Goal: Use online tool/utility: Utilize a website feature to perform a specific function

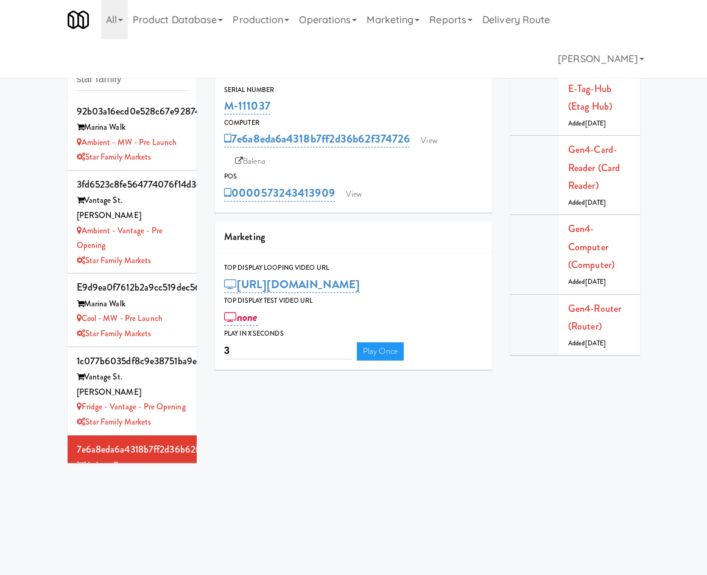
scroll to position [104, 0]
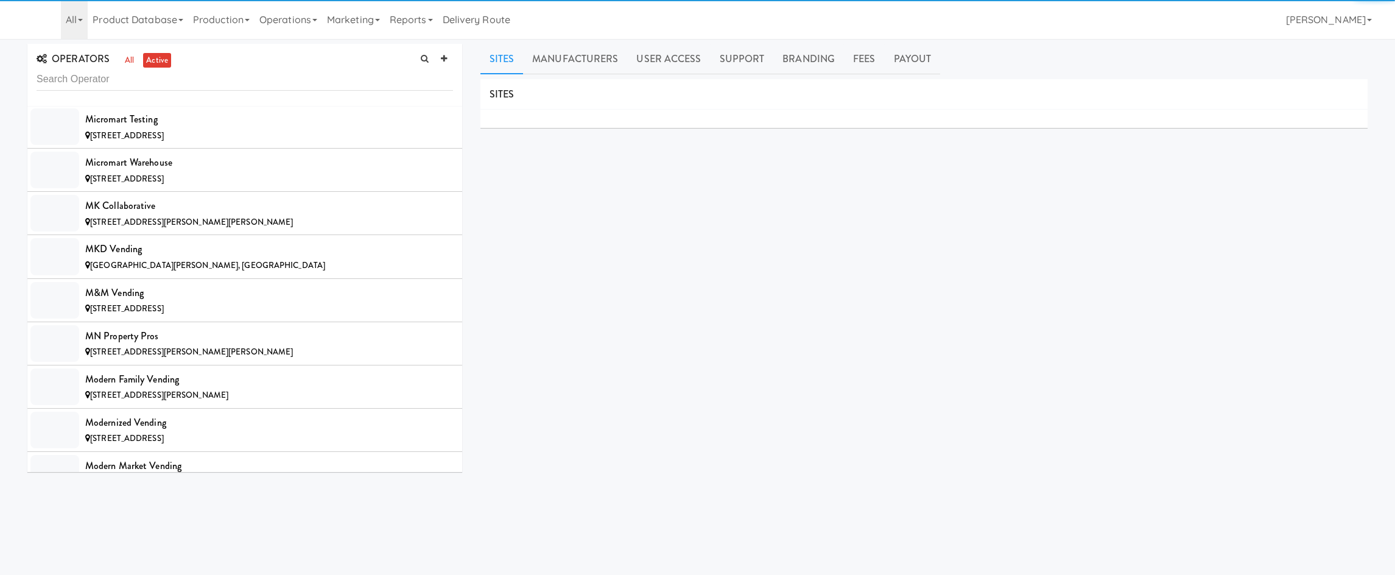
scroll to position [8647, 0]
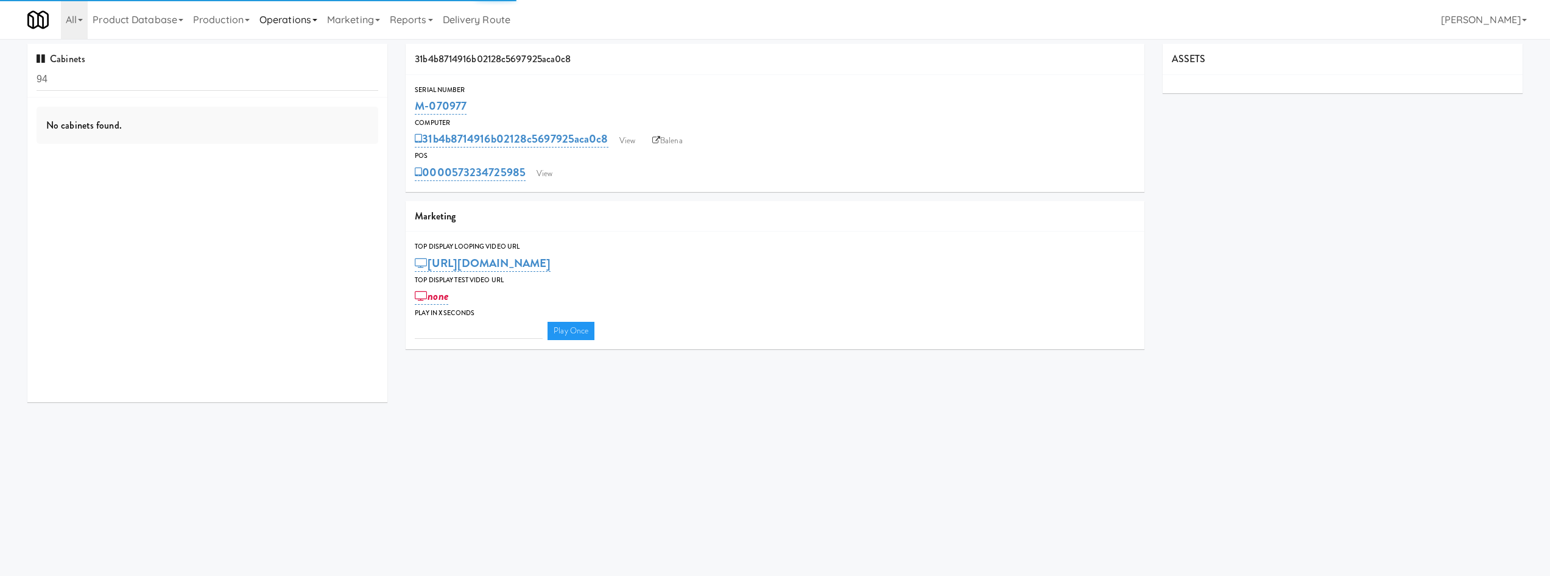
type input "3"
click at [306, 36] on link "Operations" at bounding box center [289, 19] width 68 height 39
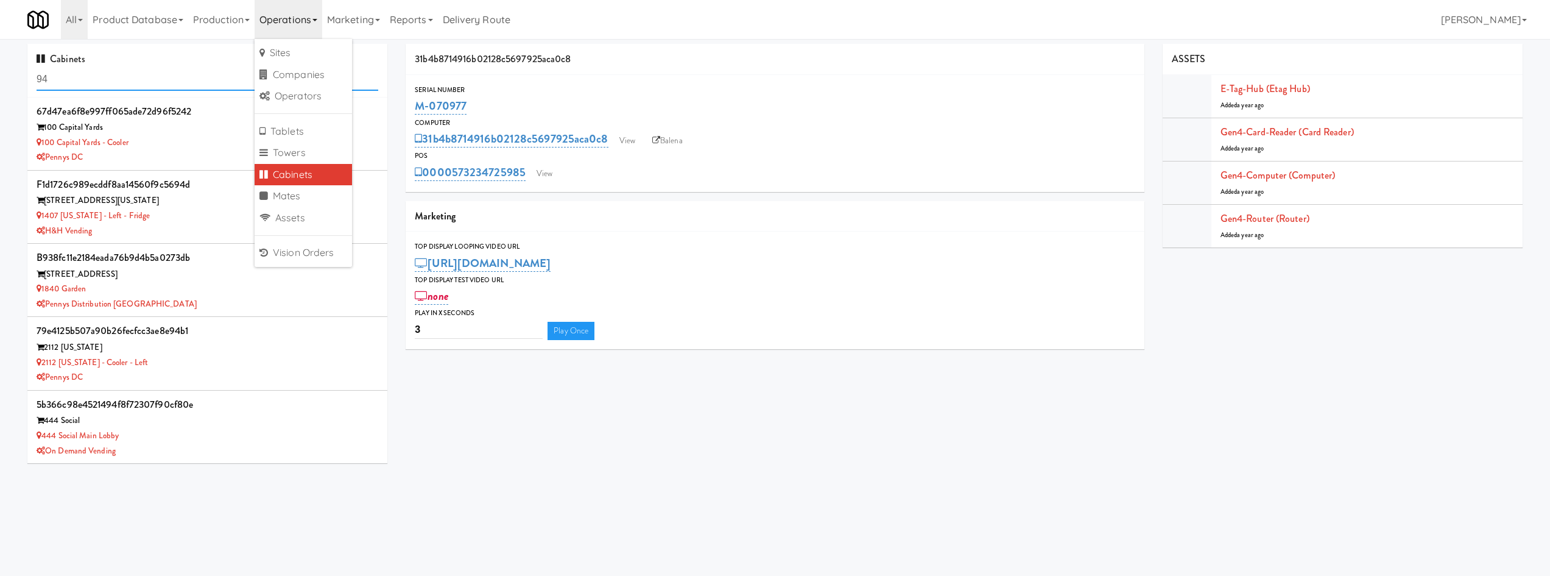
click at [91, 69] on input "94" at bounding box center [208, 79] width 342 height 23
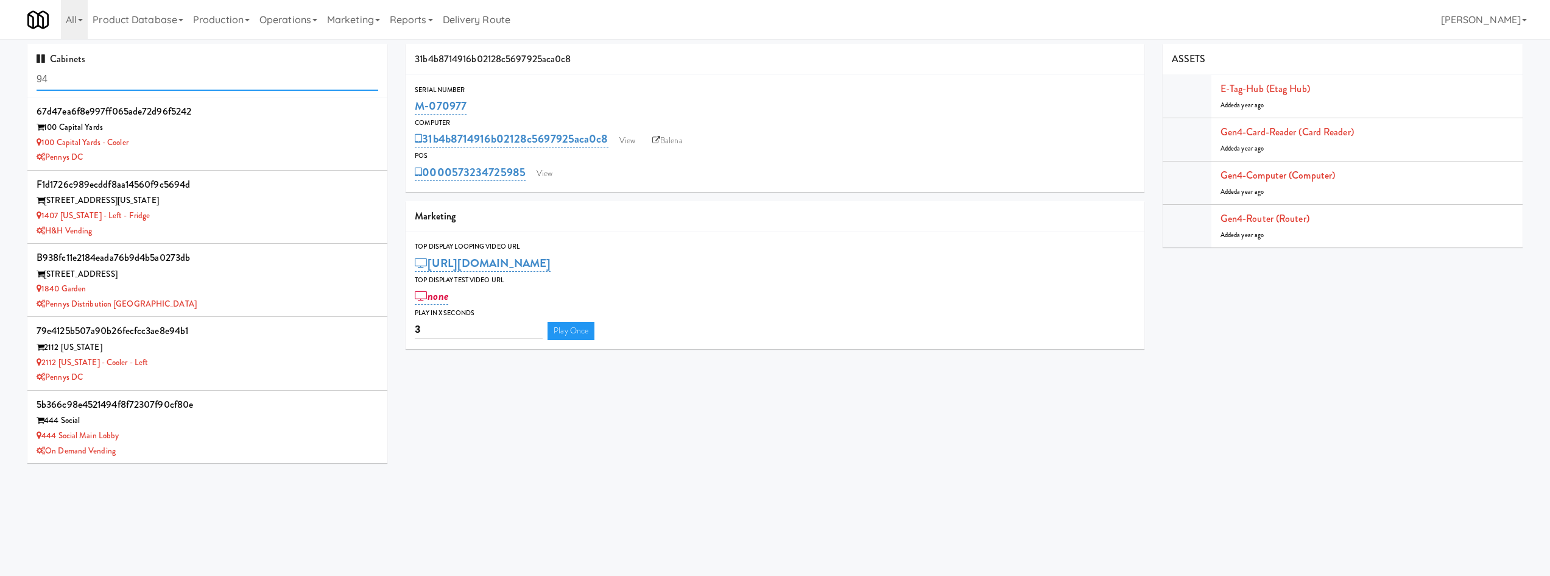
click at [91, 68] on input "94" at bounding box center [208, 79] width 342 height 23
type input "olive"
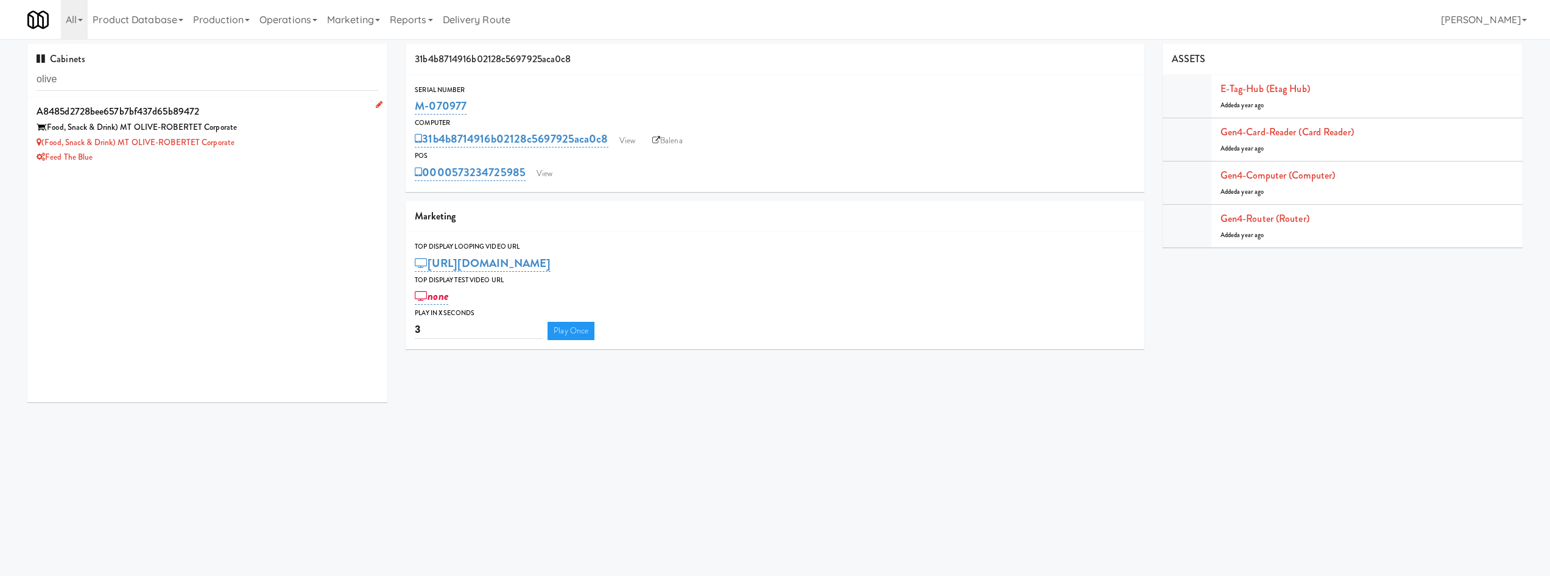
click at [318, 146] on div "(Food, Snack & Drink) MT OLIVE-ROBERTET Corporate" at bounding box center [208, 142] width 342 height 15
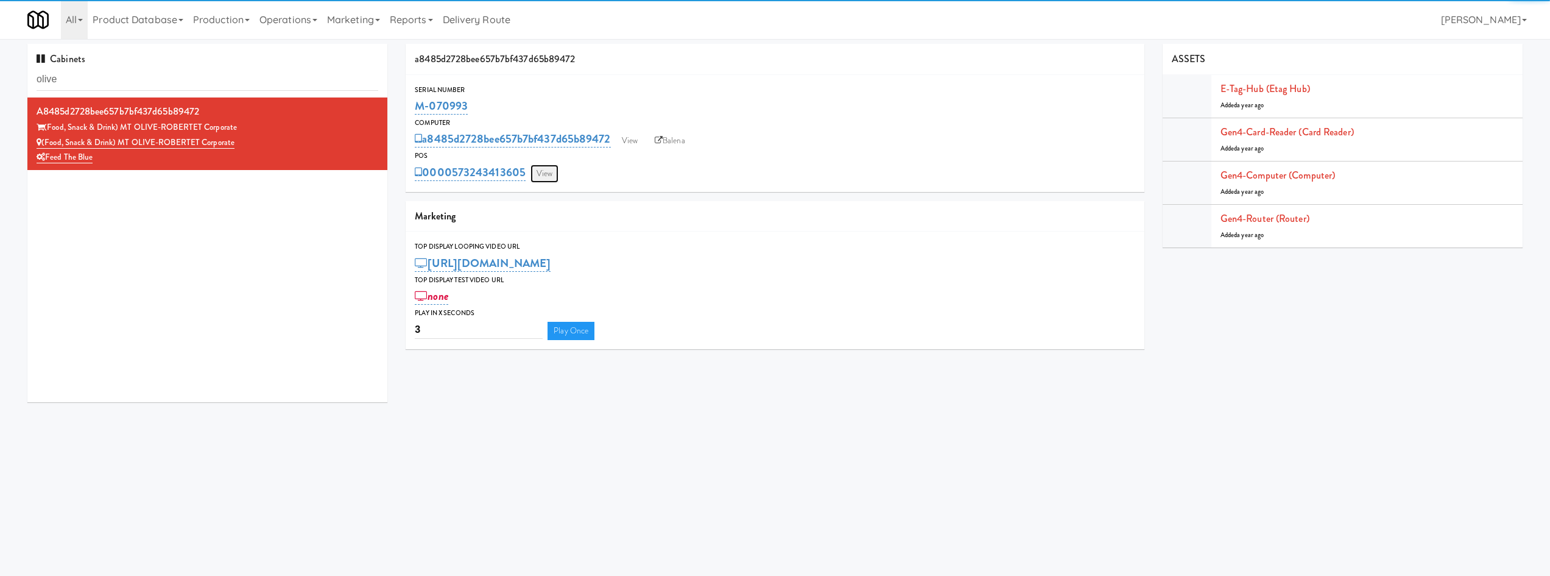
click at [545, 180] on link "View" at bounding box center [545, 173] width 28 height 18
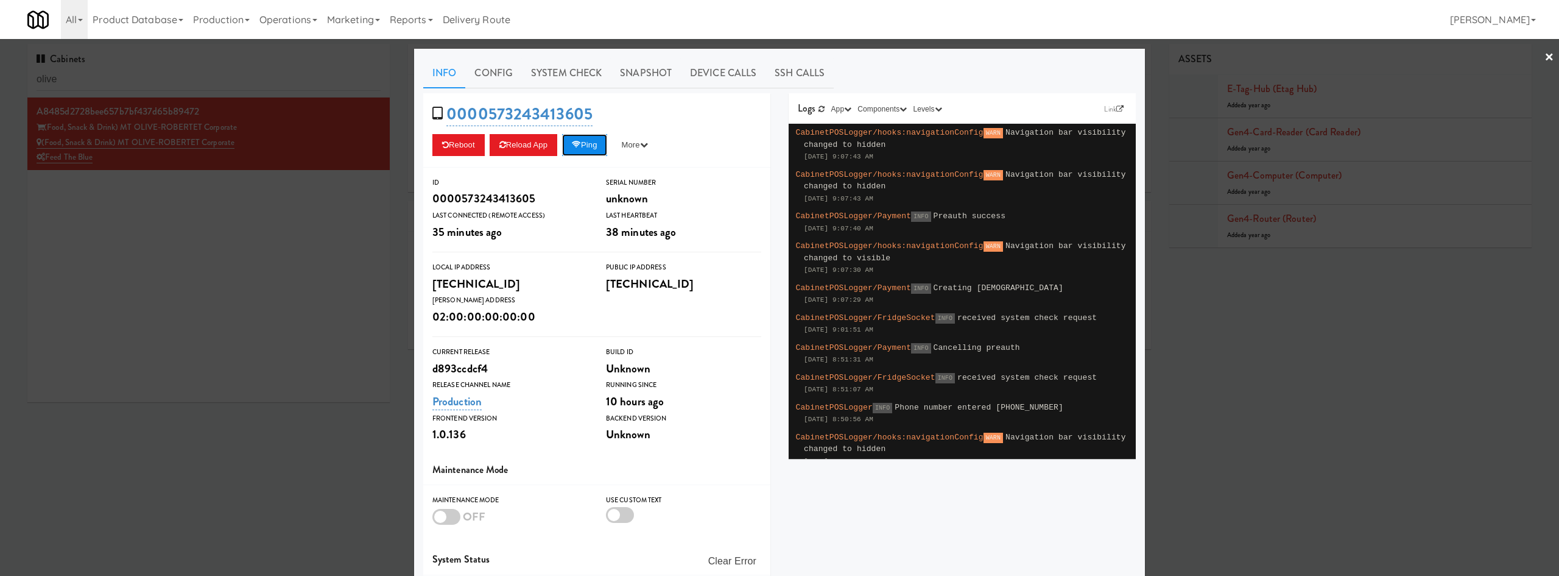
click at [588, 138] on button "Ping" at bounding box center [584, 145] width 45 height 22
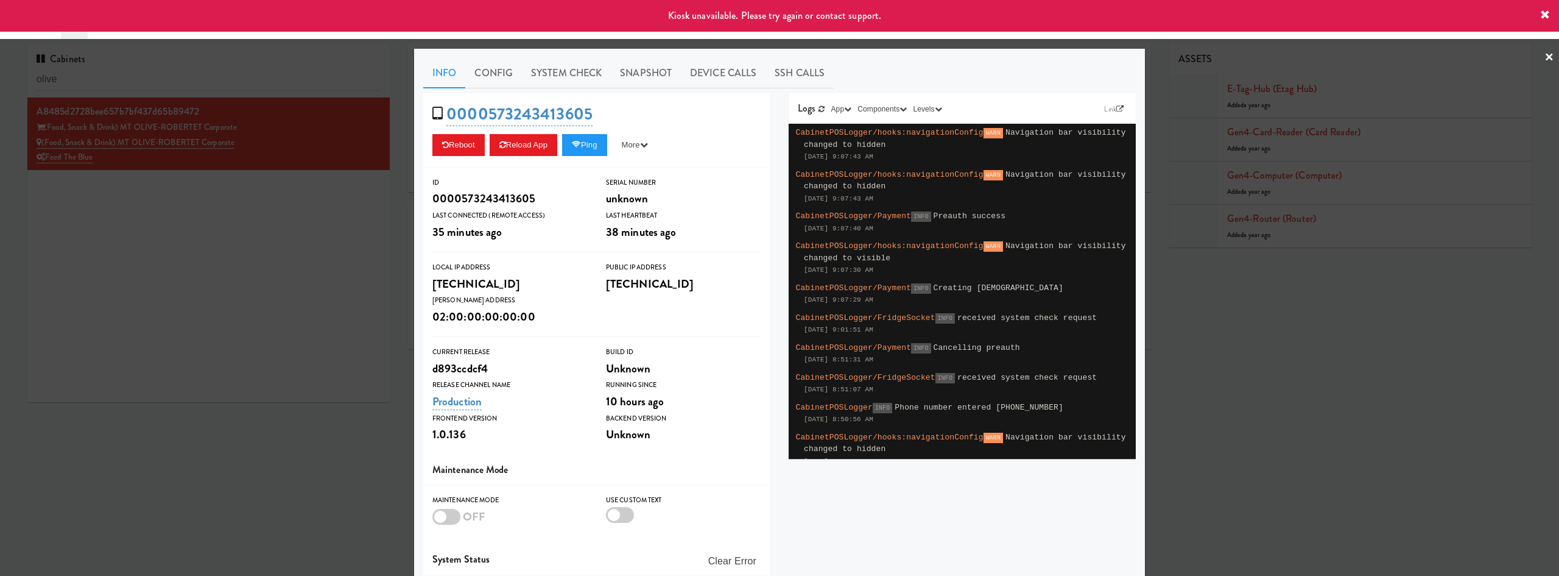
click at [336, 242] on div at bounding box center [779, 288] width 1559 height 576
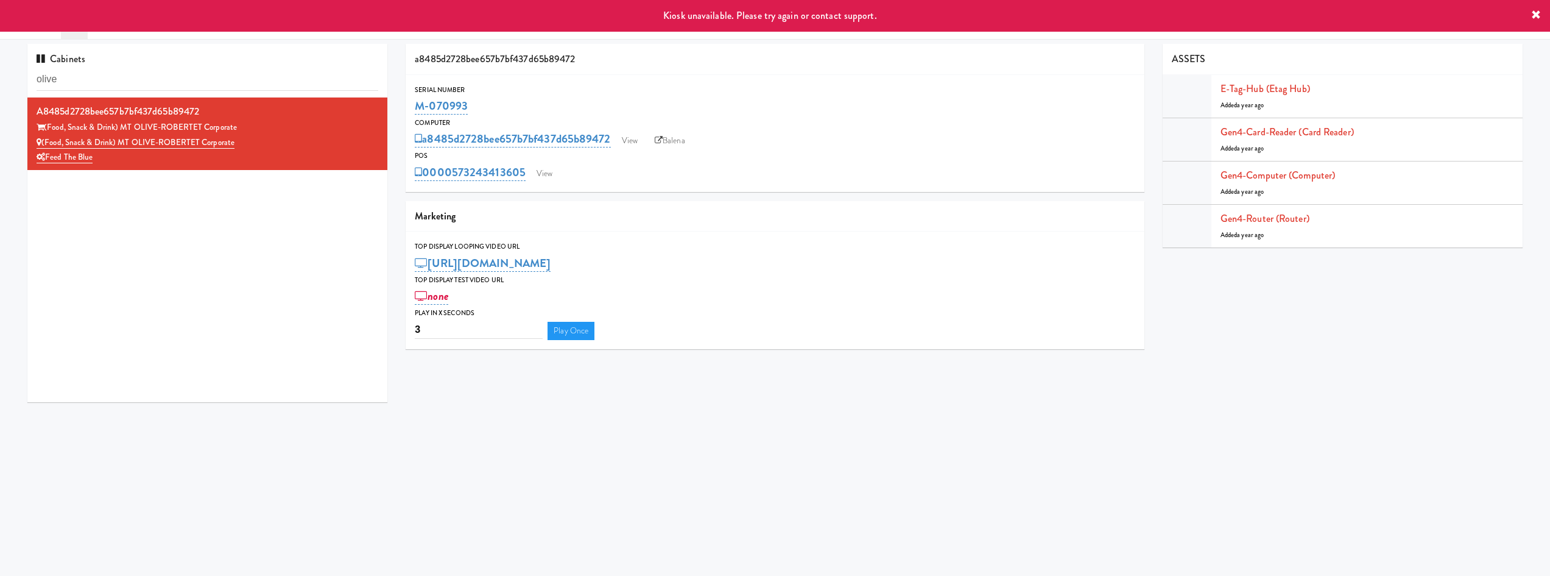
drag, startPoint x: 662, startPoint y: 146, endPoint x: 574, endPoint y: 178, distance: 92.9
click at [652, 194] on div "a8485d2728bee657b7bf437d65b89472 Serial Number M-070993 Computer a8485d2728bee6…" at bounding box center [775, 201] width 757 height 314
click at [545, 164] on div "0000573243413605 View" at bounding box center [775, 172] width 720 height 21
click at [543, 169] on link "View" at bounding box center [545, 173] width 28 height 18
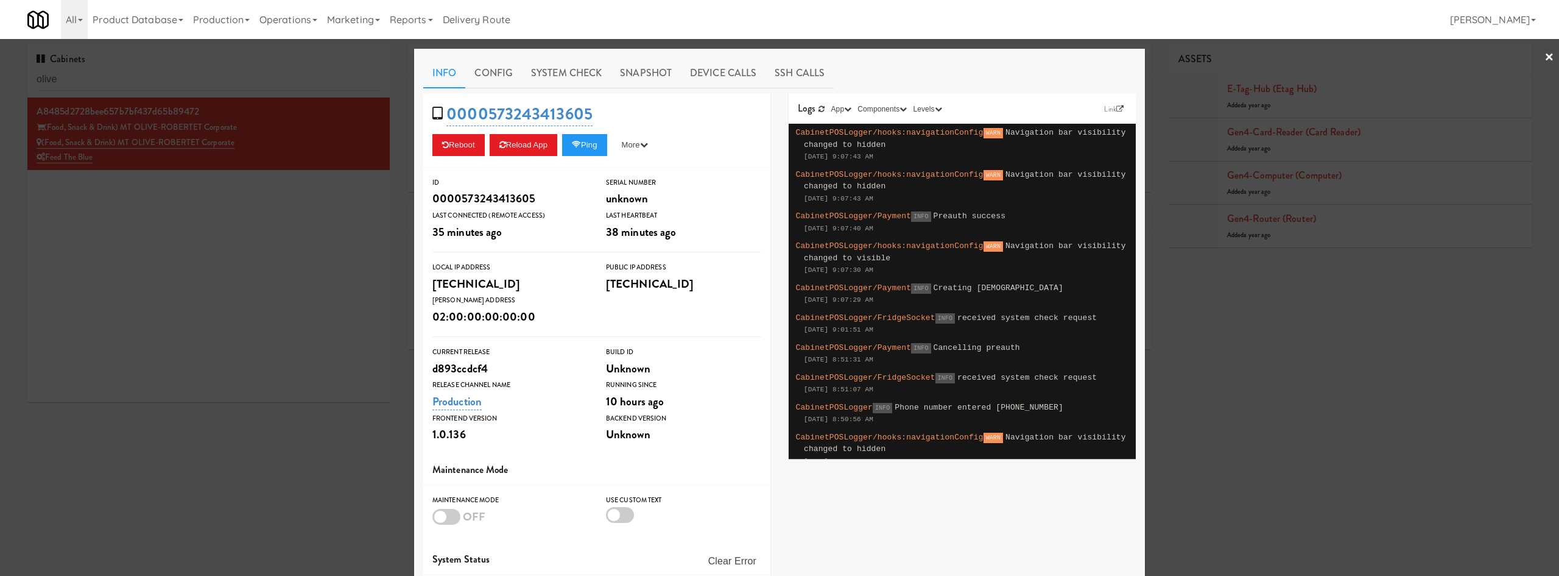
click at [307, 439] on div at bounding box center [779, 288] width 1559 height 576
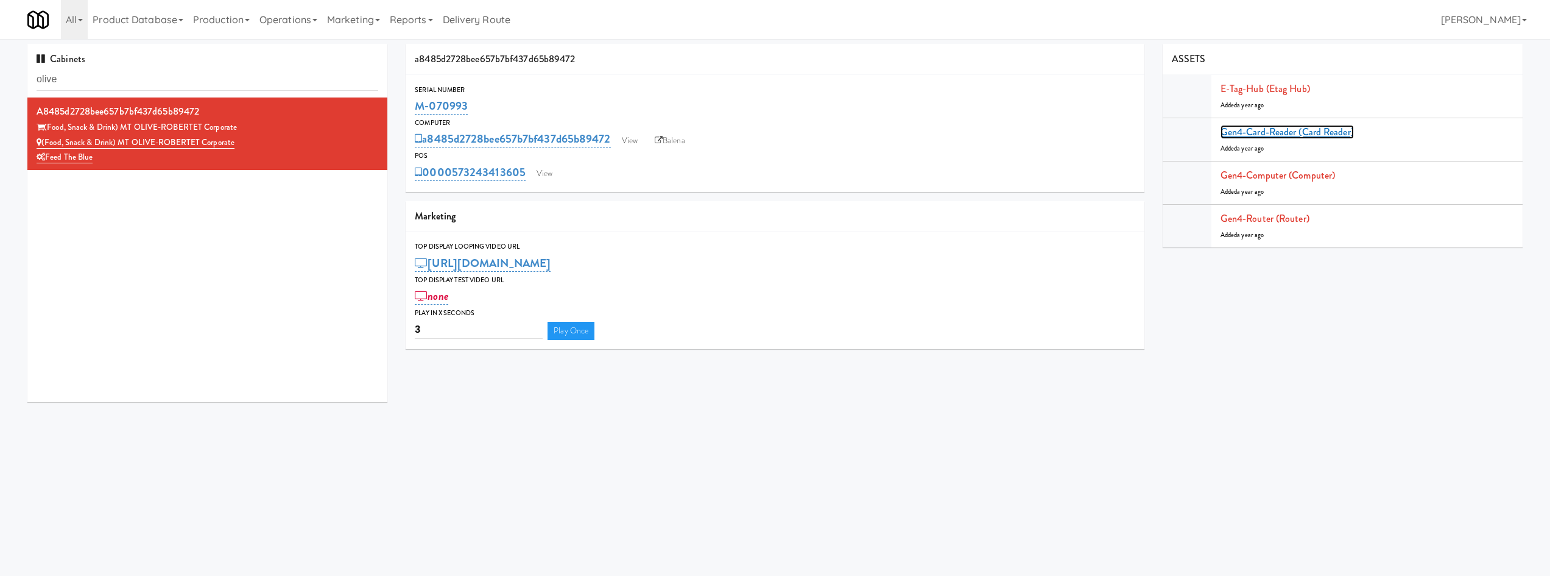
click at [1297, 136] on link "Gen4-card-reader (Card Reader)" at bounding box center [1287, 132] width 133 height 14
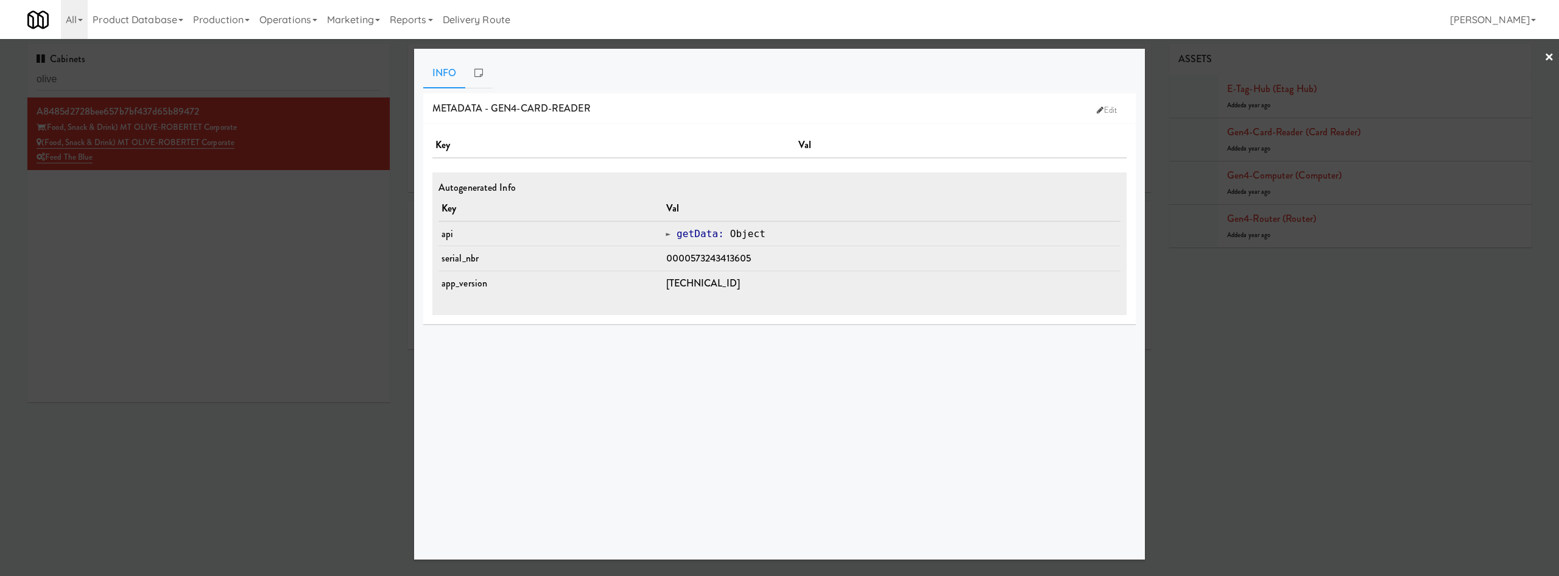
click at [708, 258] on span "0000573243413605" at bounding box center [708, 258] width 85 height 14
copy span "0000573243413605"
drag, startPoint x: 272, startPoint y: 239, endPoint x: 296, endPoint y: 227, distance: 27.2
click at [270, 239] on div at bounding box center [779, 288] width 1559 height 576
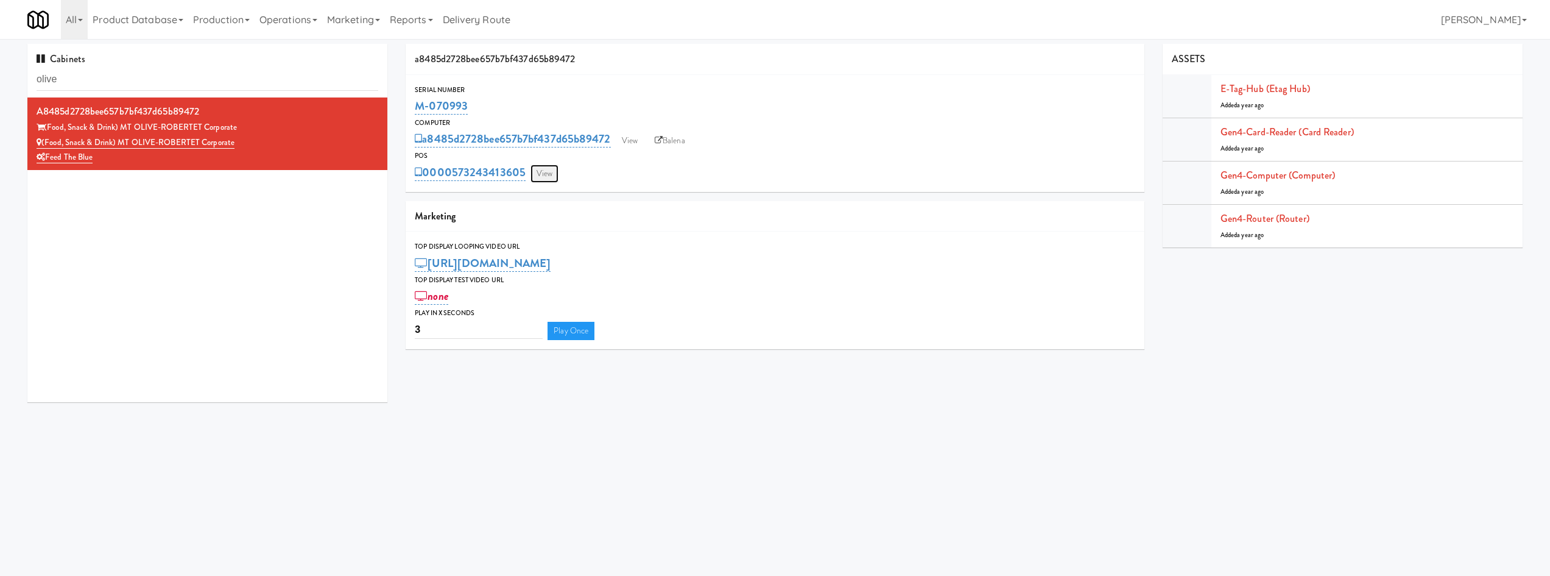
click at [551, 174] on link "View" at bounding box center [545, 173] width 28 height 18
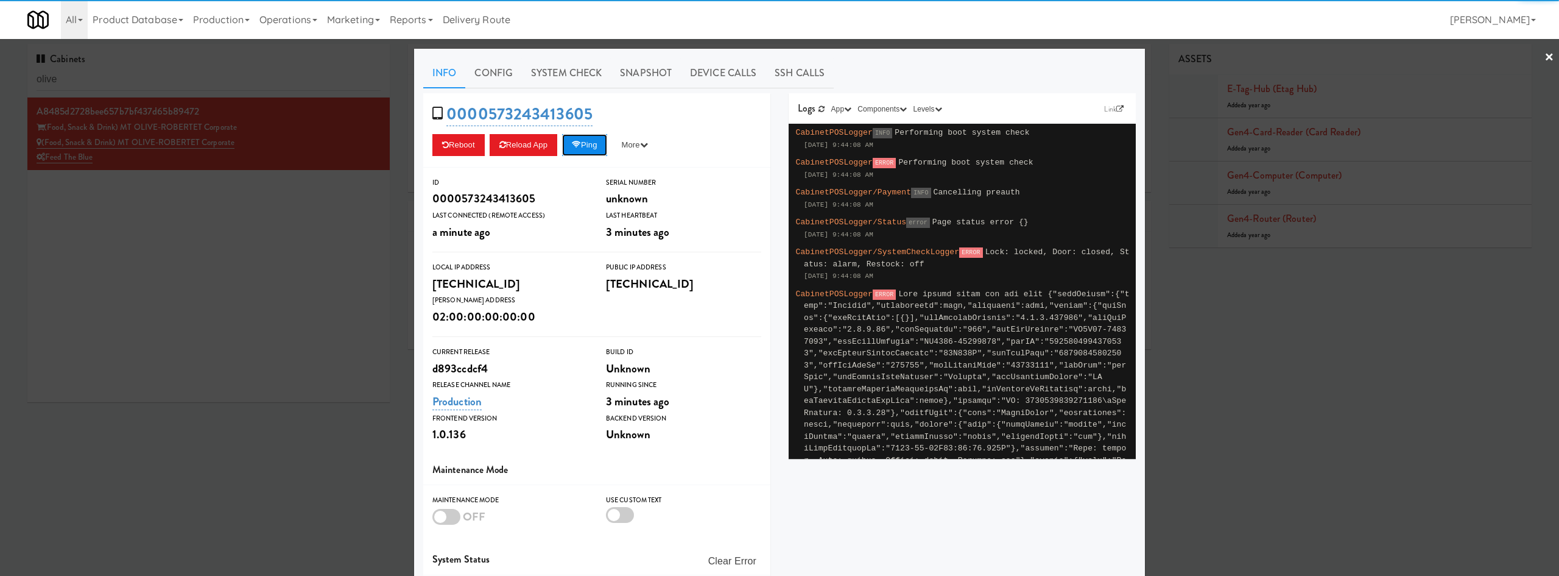
click at [599, 152] on button "Ping" at bounding box center [584, 145] width 45 height 22
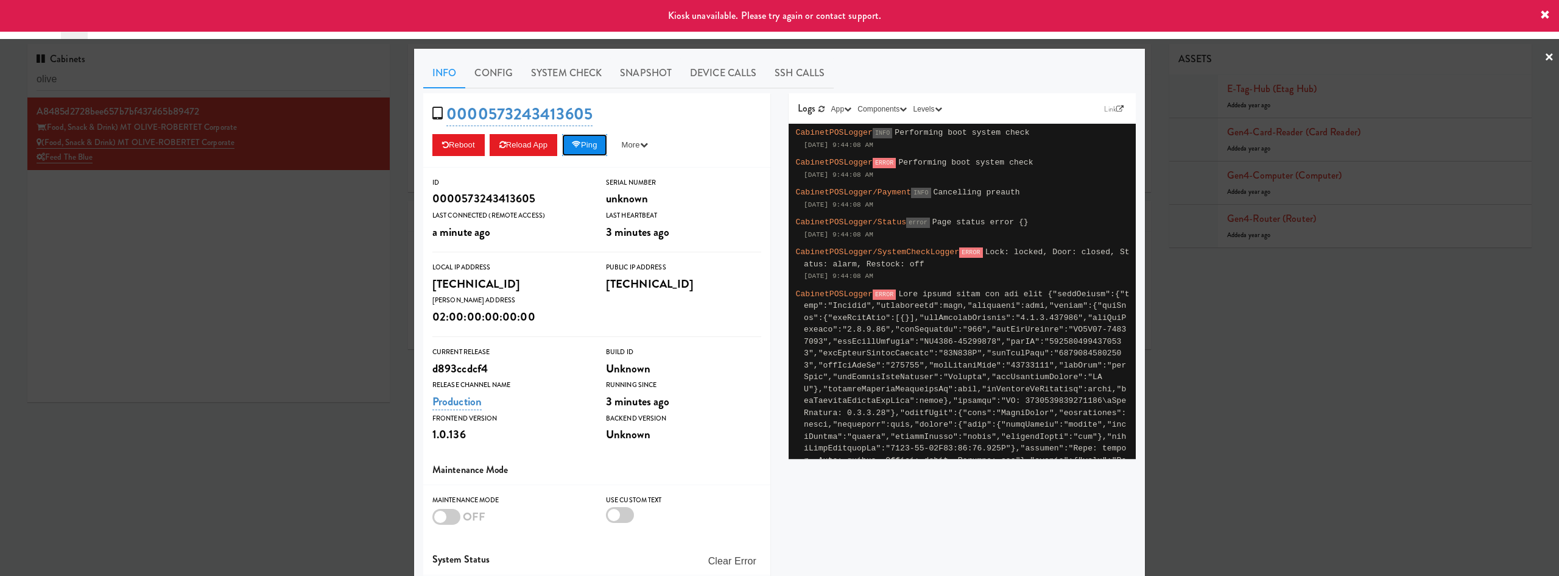
click at [599, 153] on button "Ping" at bounding box center [584, 145] width 45 height 22
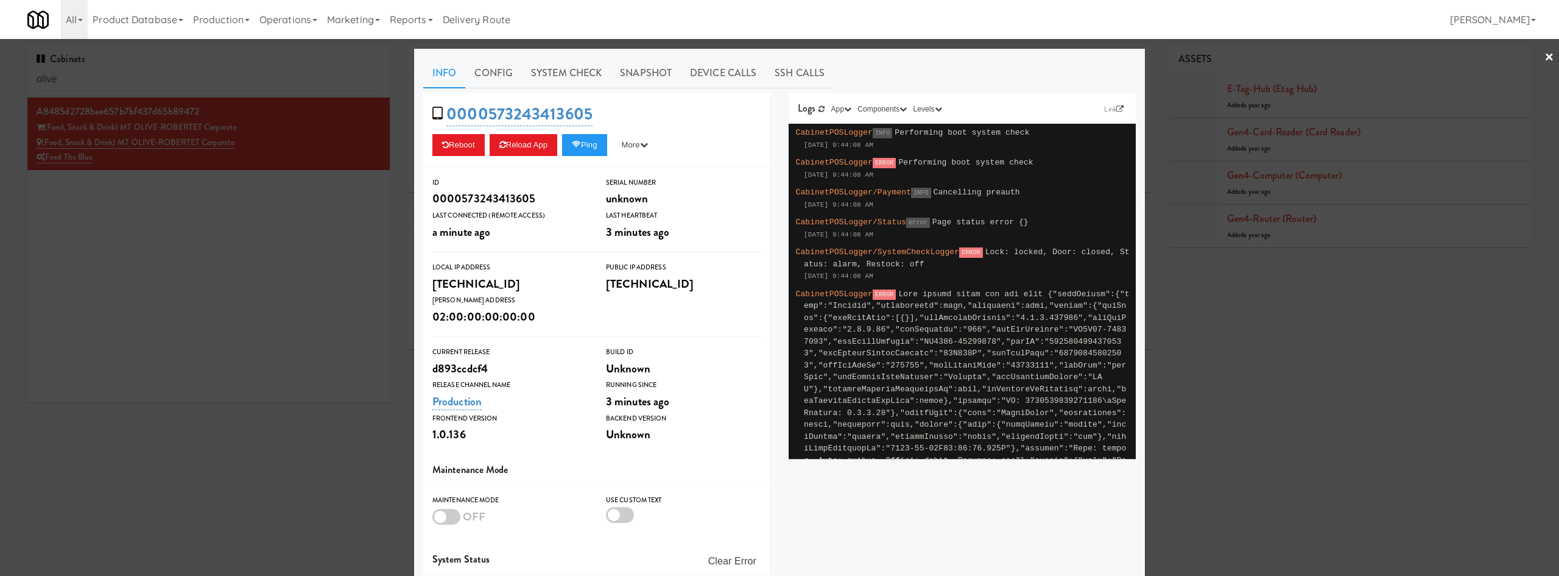
click at [587, 133] on div "0000573243413605 Reboot Reload App Ping More Ping Server Restart Server Force R…" at bounding box center [596, 130] width 347 height 74
click at [587, 141] on button "Ping" at bounding box center [584, 145] width 45 height 22
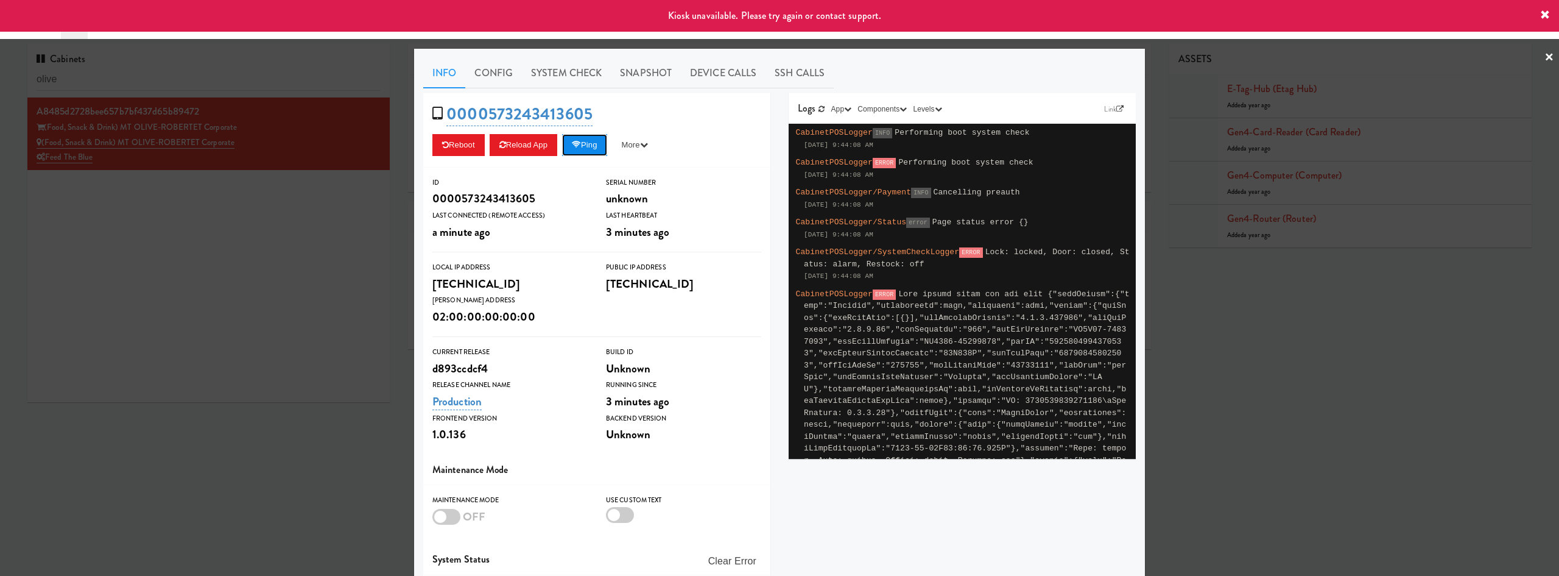
click at [590, 150] on button "Ping" at bounding box center [584, 145] width 45 height 22
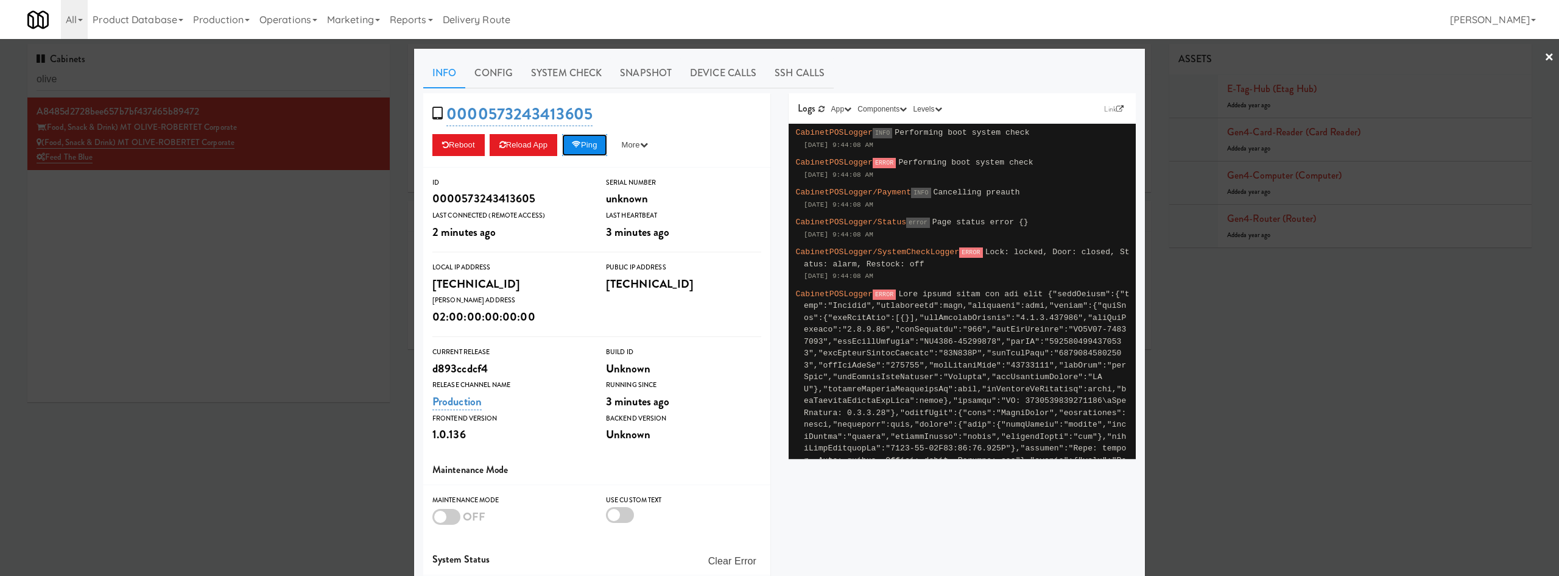
click at [597, 153] on button "Ping" at bounding box center [584, 145] width 45 height 22
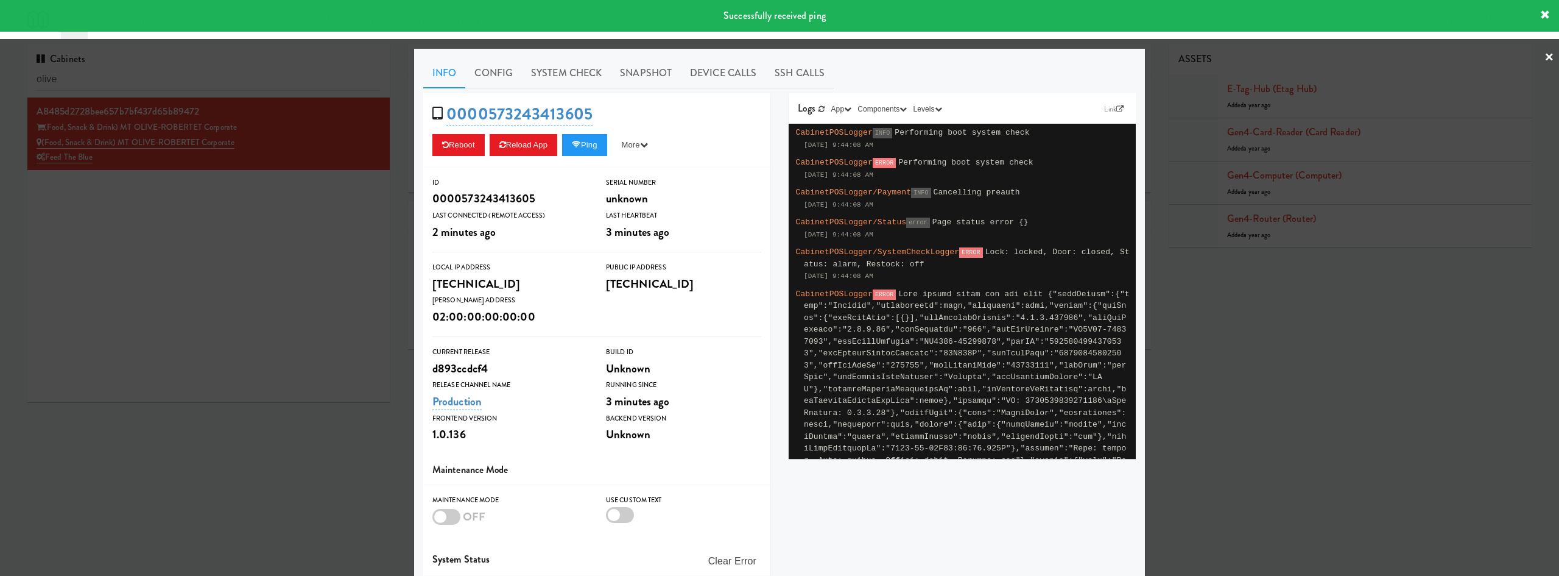
drag, startPoint x: 630, startPoint y: 67, endPoint x: 610, endPoint y: 90, distance: 30.3
click at [627, 68] on link "Snapshot" at bounding box center [646, 73] width 70 height 30
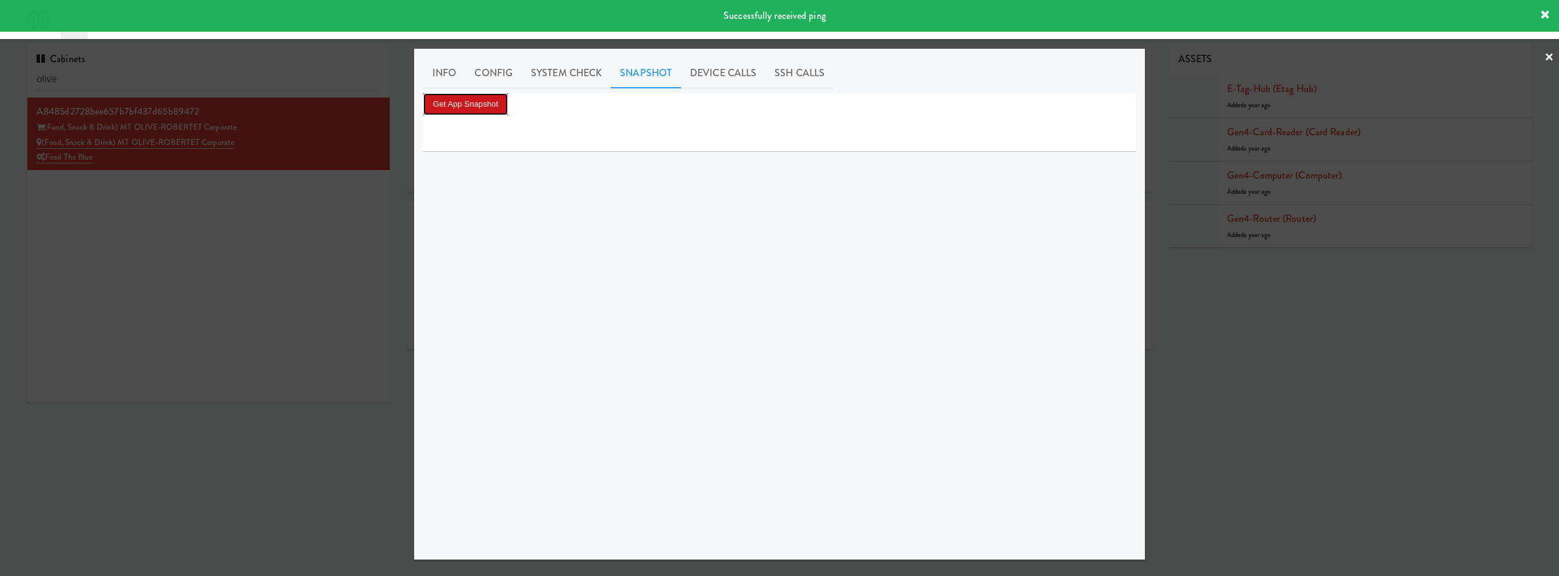
click at [479, 107] on button "Get App Snapshot" at bounding box center [465, 104] width 85 height 22
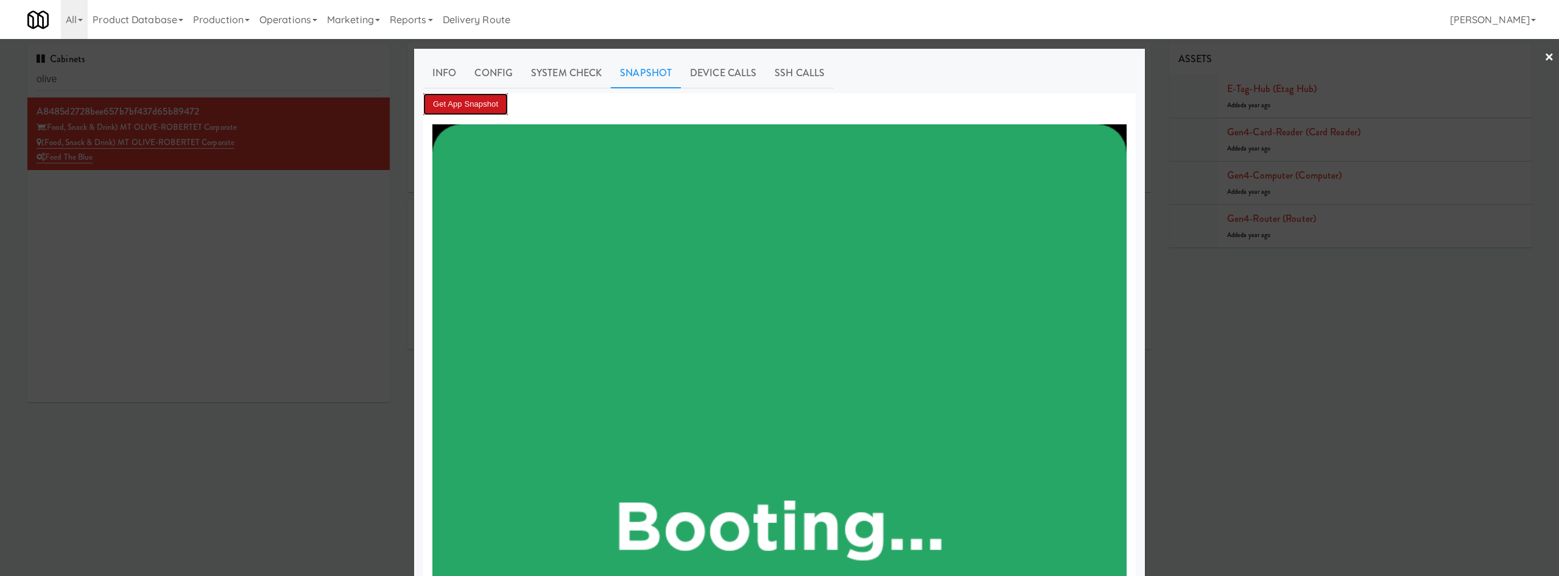
click at [477, 101] on button "Get App Snapshot" at bounding box center [465, 104] width 85 height 22
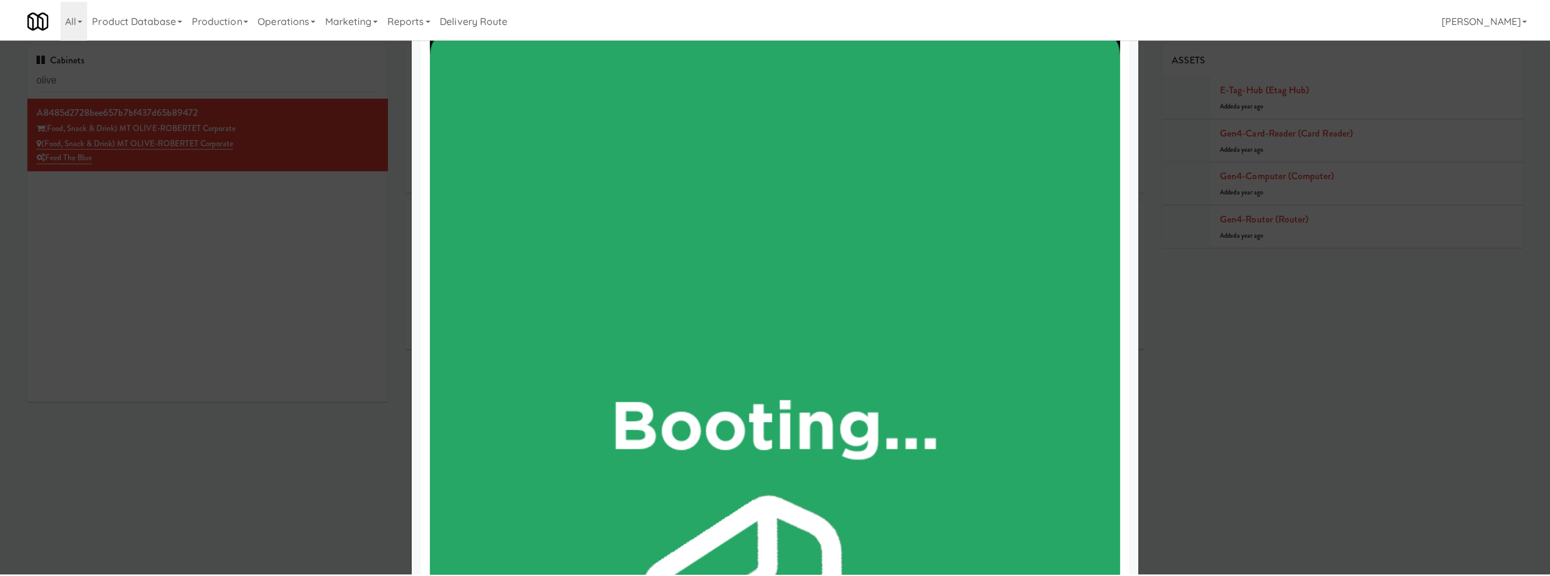
scroll to position [284, 0]
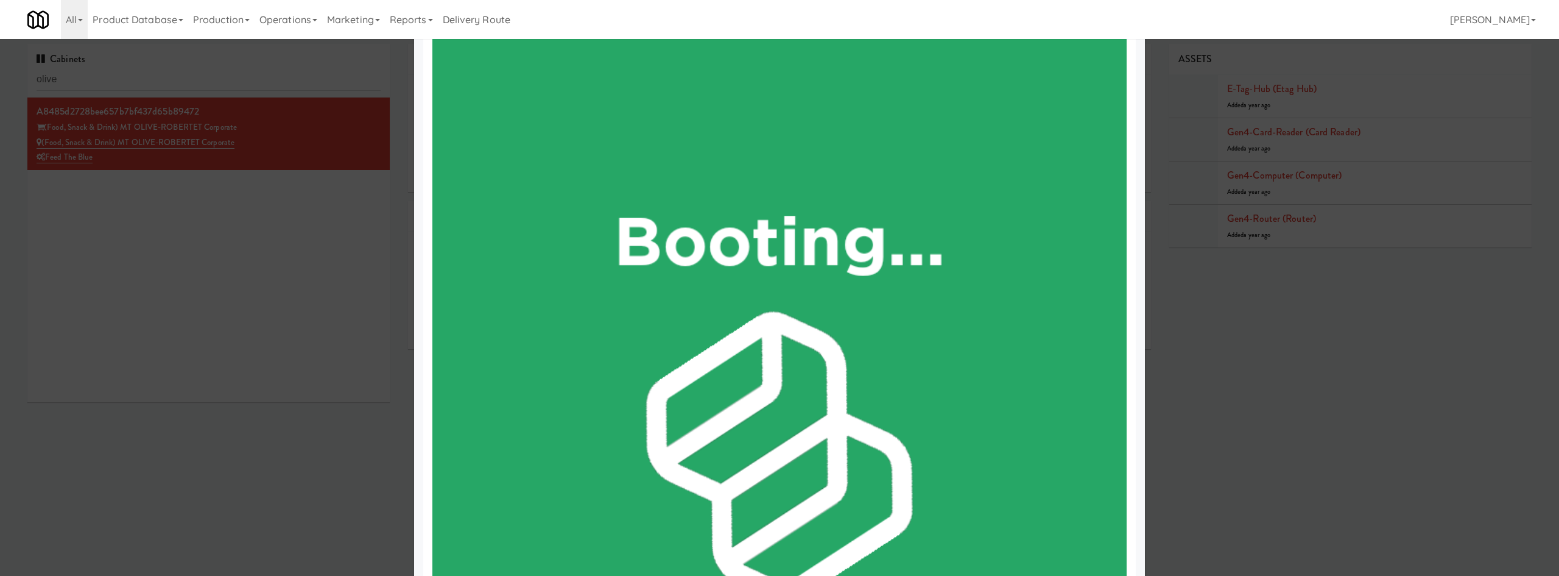
click at [217, 407] on div at bounding box center [779, 288] width 1559 height 576
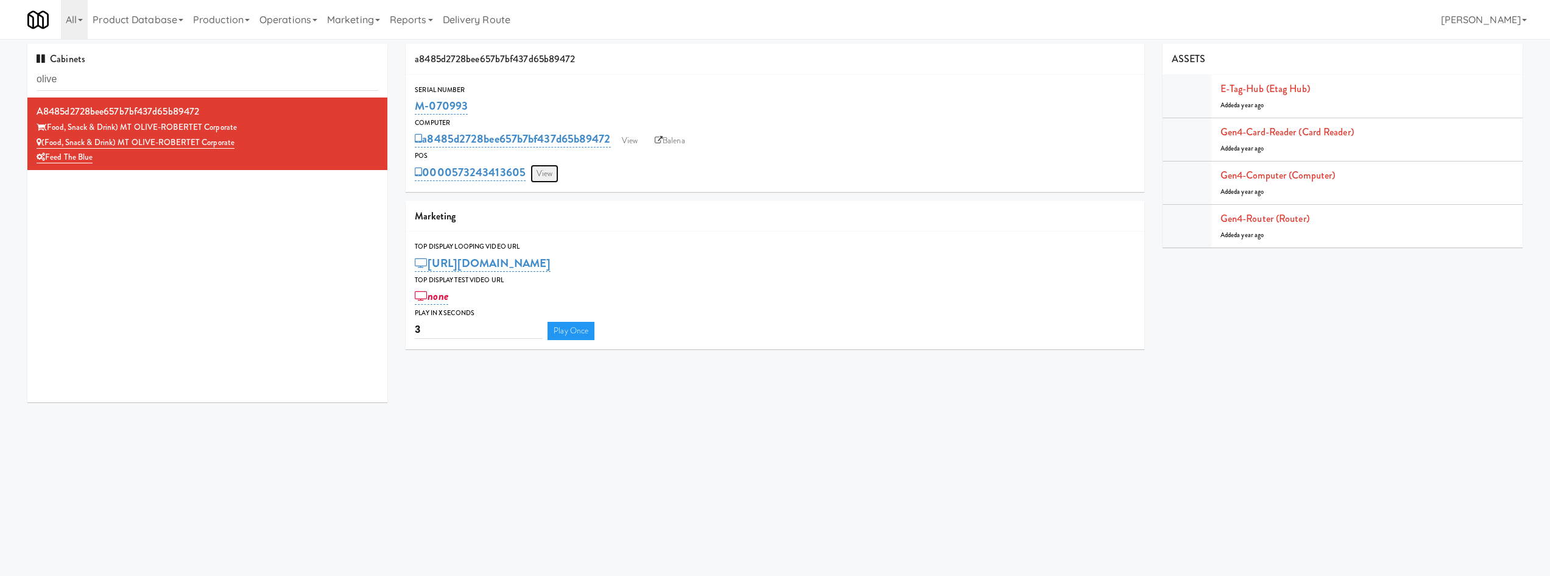
click at [556, 180] on link "View" at bounding box center [545, 173] width 28 height 18
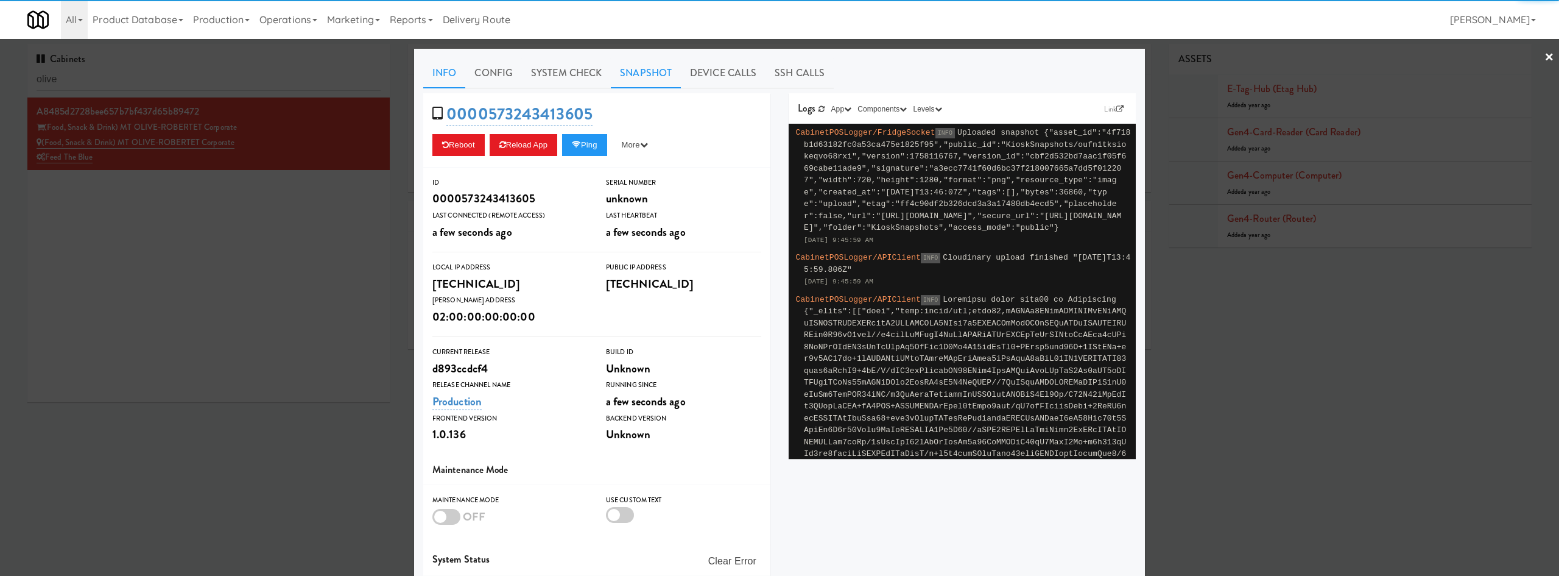
click at [646, 69] on link "Snapshot" at bounding box center [646, 73] width 70 height 30
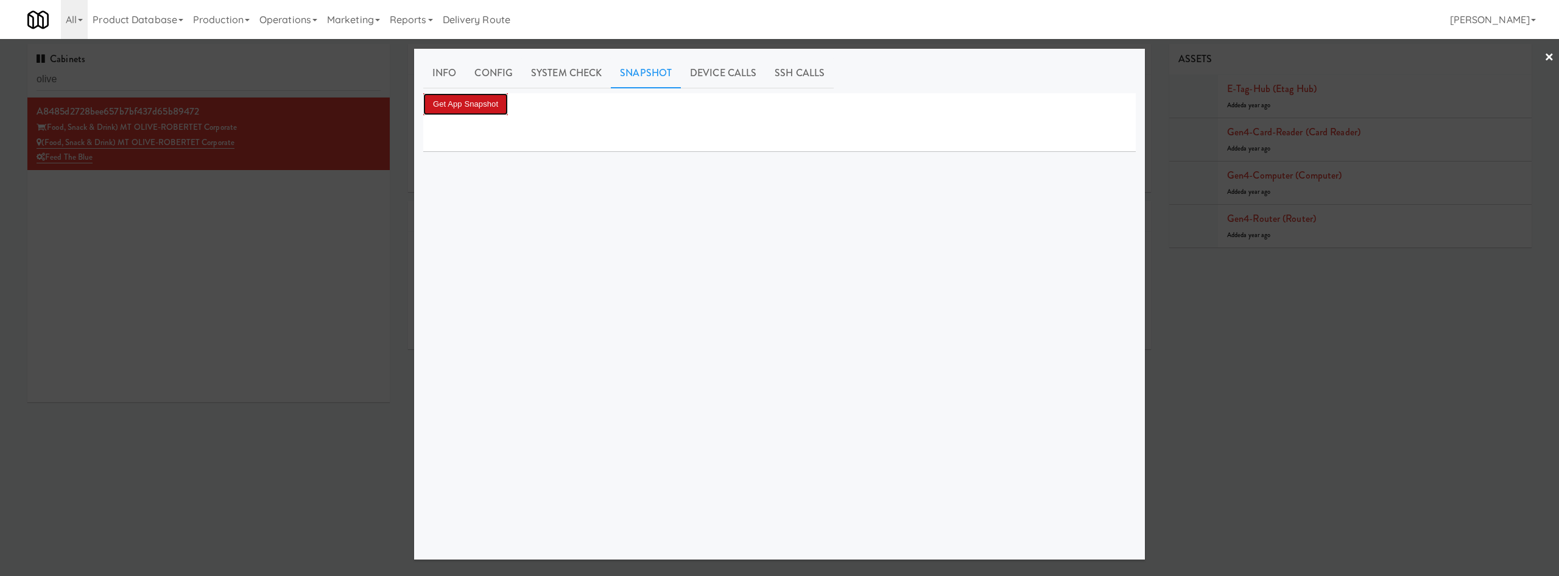
click at [462, 104] on button "Get App Snapshot" at bounding box center [465, 104] width 85 height 22
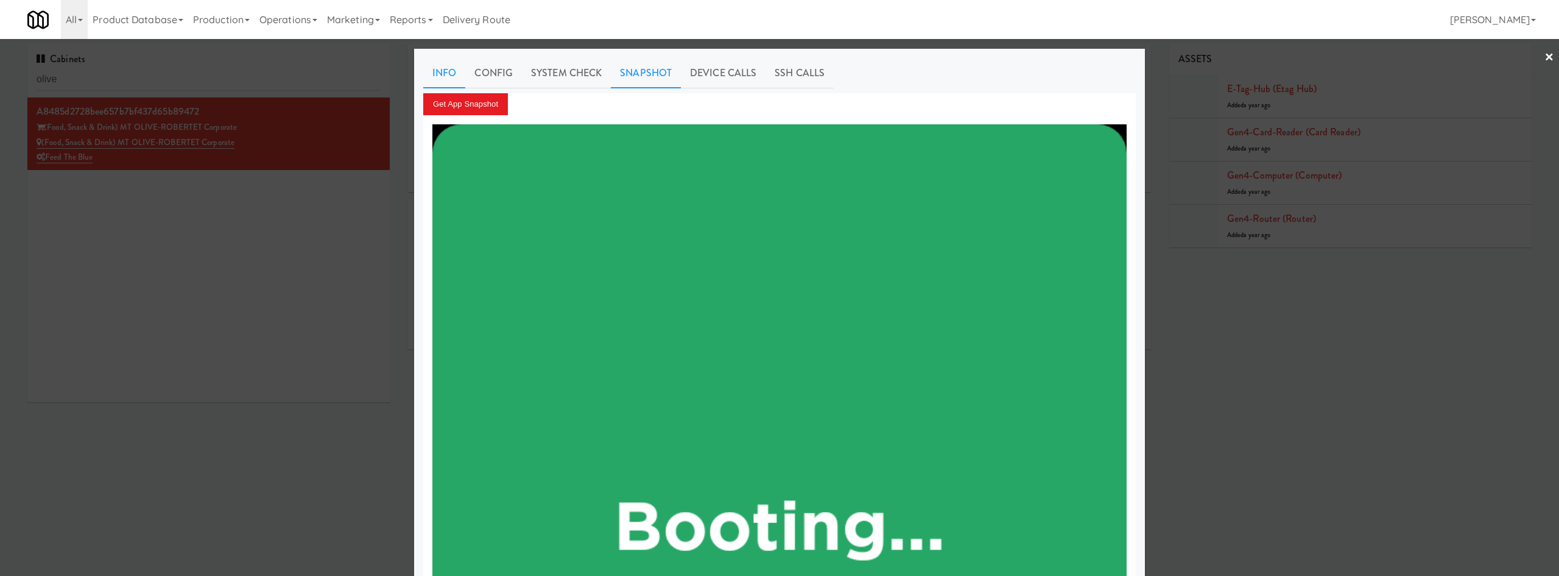
click at [440, 77] on link "Info" at bounding box center [444, 73] width 42 height 30
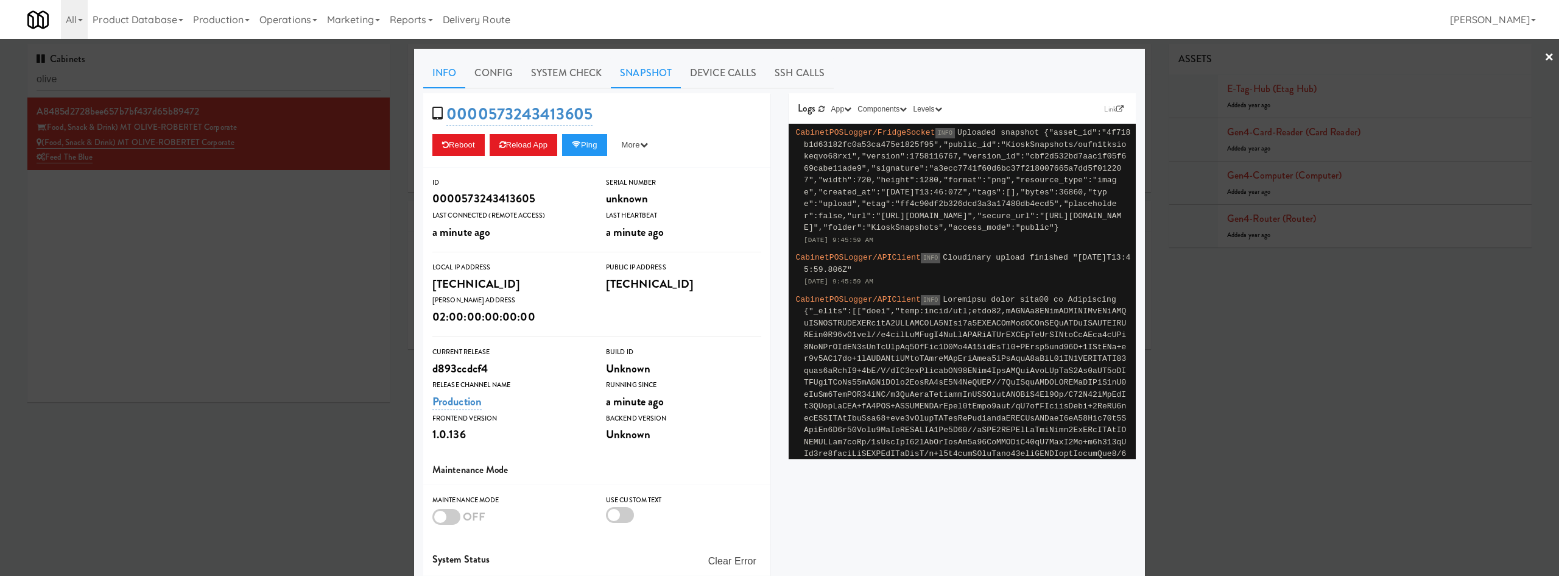
click at [629, 65] on link "Snapshot" at bounding box center [646, 73] width 70 height 30
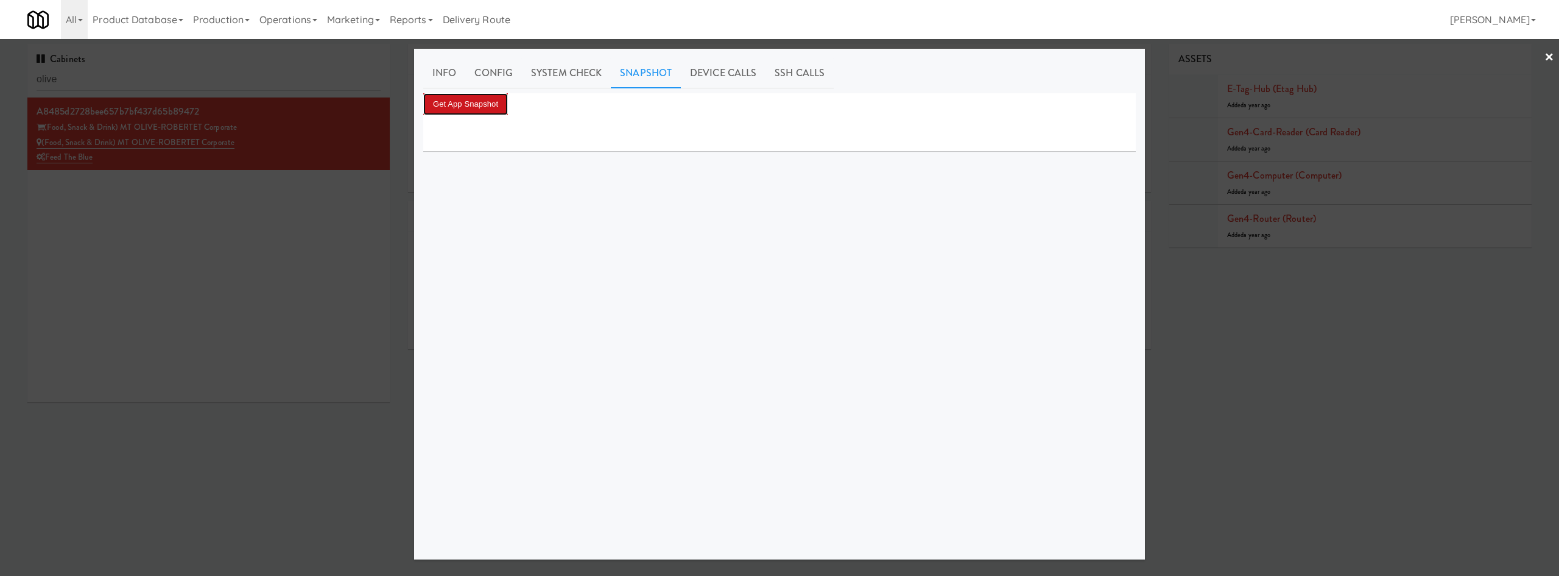
click at [447, 97] on button "Get App Snapshot" at bounding box center [465, 104] width 85 height 22
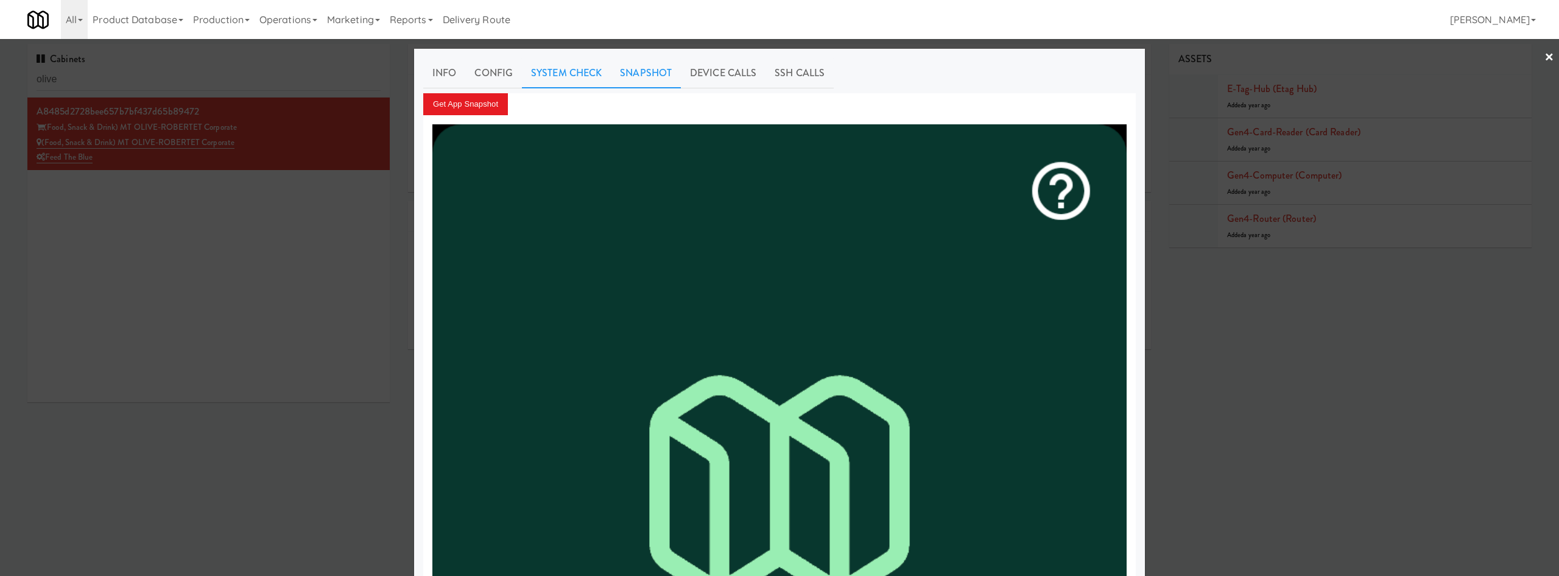
drag, startPoint x: 578, startPoint y: 83, endPoint x: 571, endPoint y: 88, distance: 8.8
click at [577, 83] on link "System Check" at bounding box center [566, 73] width 89 height 30
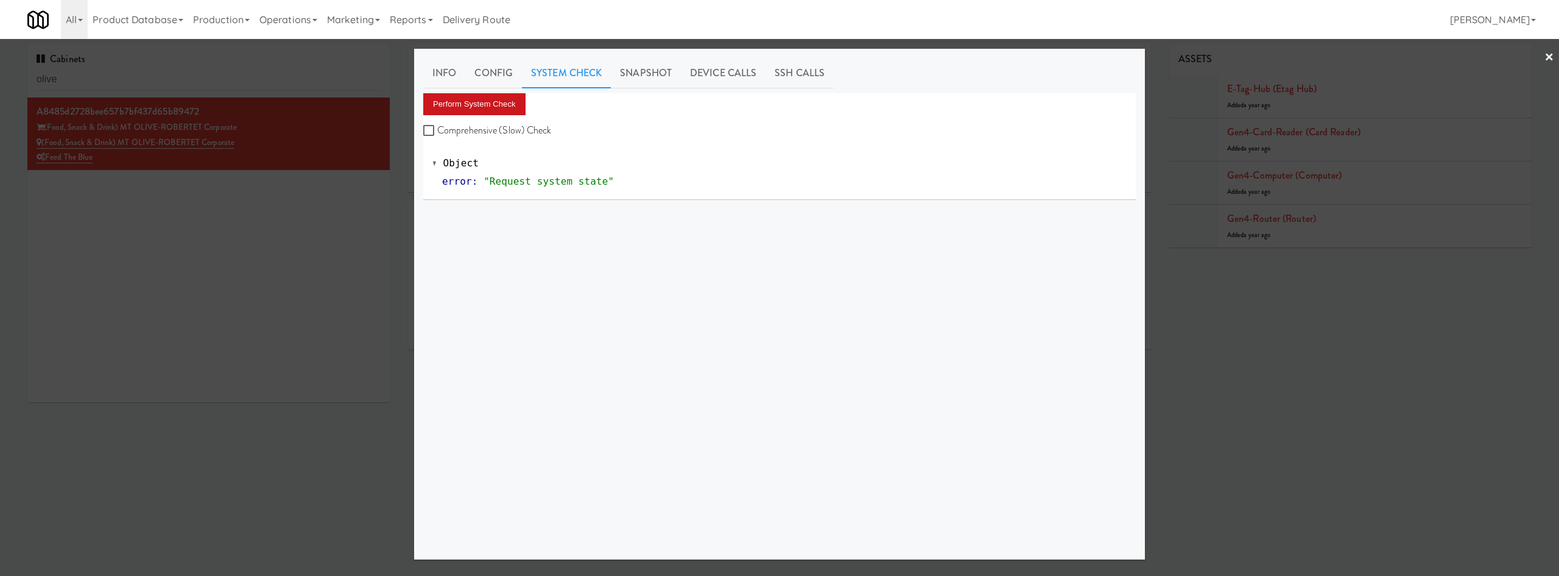
click at [479, 117] on div "Perform System Check Comprehensive (Slow) Check" at bounding box center [779, 116] width 713 height 46
click at [481, 110] on button "Perform System Check" at bounding box center [474, 104] width 102 height 22
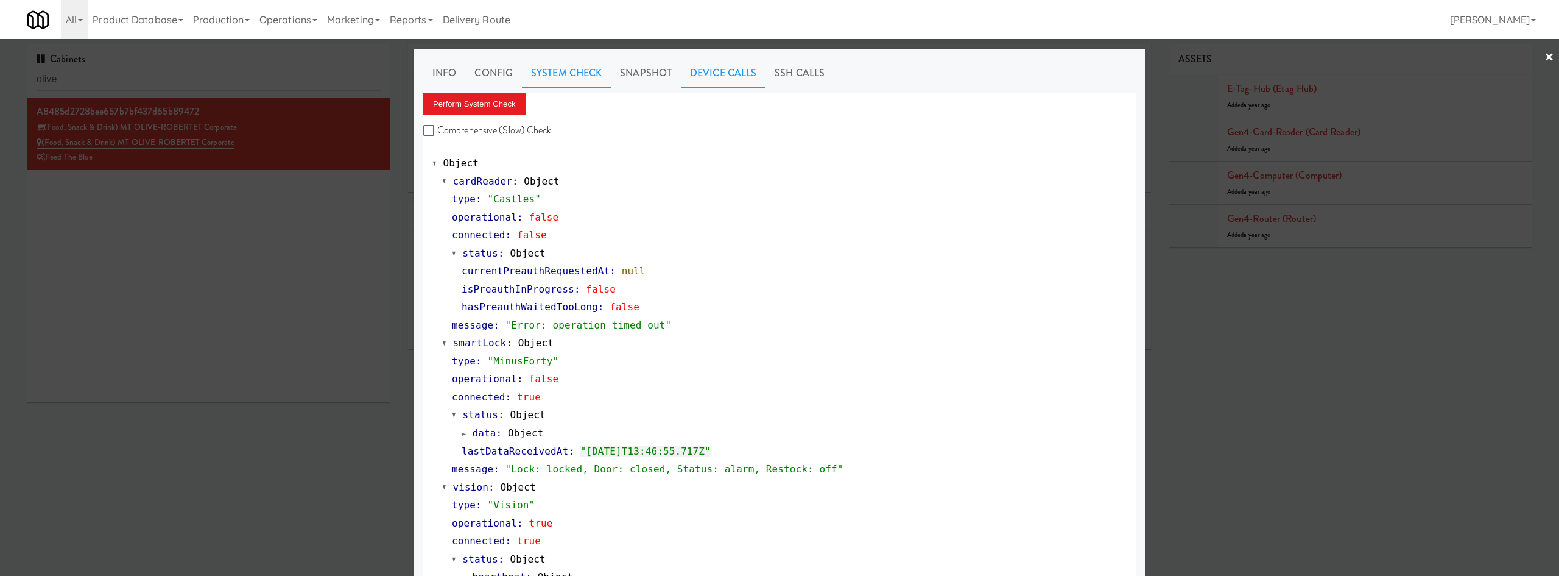
click at [741, 77] on link "Device Calls" at bounding box center [723, 73] width 85 height 30
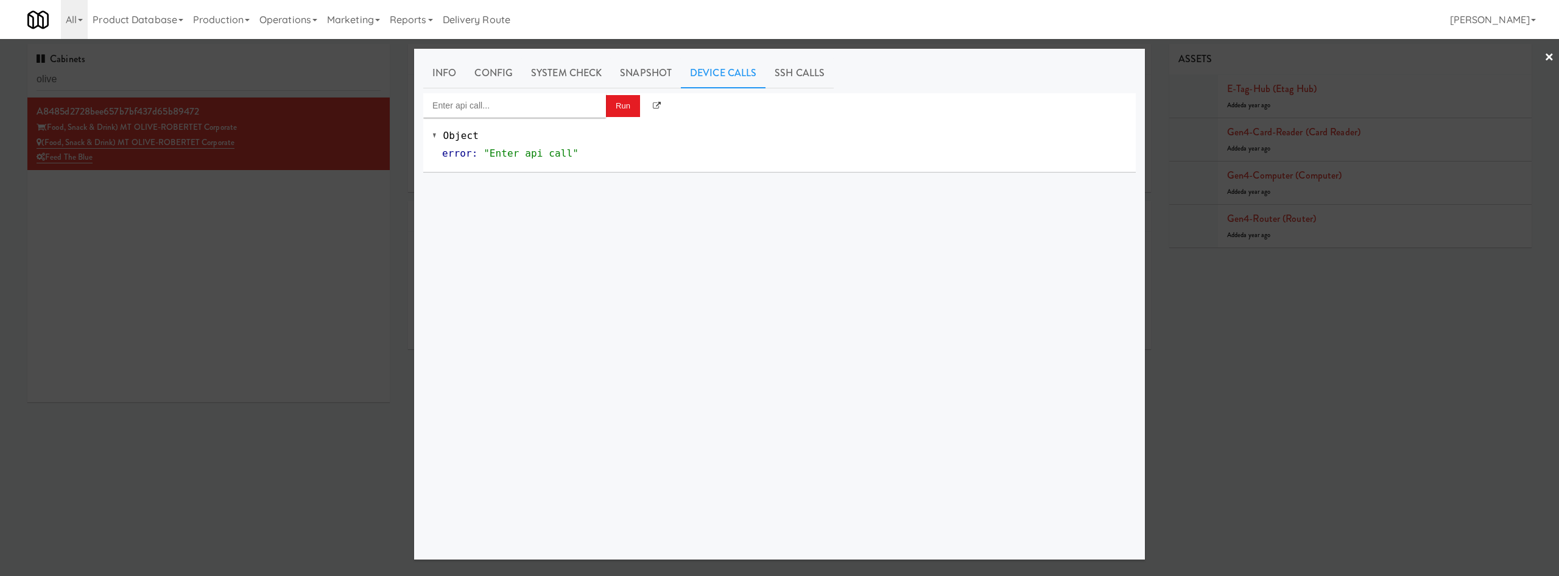
click at [567, 119] on div "Object error : "Enter api call"" at bounding box center [779, 145] width 713 height 54
click at [567, 113] on input "Enter api call..." at bounding box center [514, 105] width 183 height 24
click at [534, 229] on div "http://localhost:3000/cooler/restocking-mode/toggle" at bounding box center [514, 235] width 164 height 16
type input "Cooler: Toggle Restocking"
click at [621, 111] on button "Run" at bounding box center [623, 106] width 34 height 22
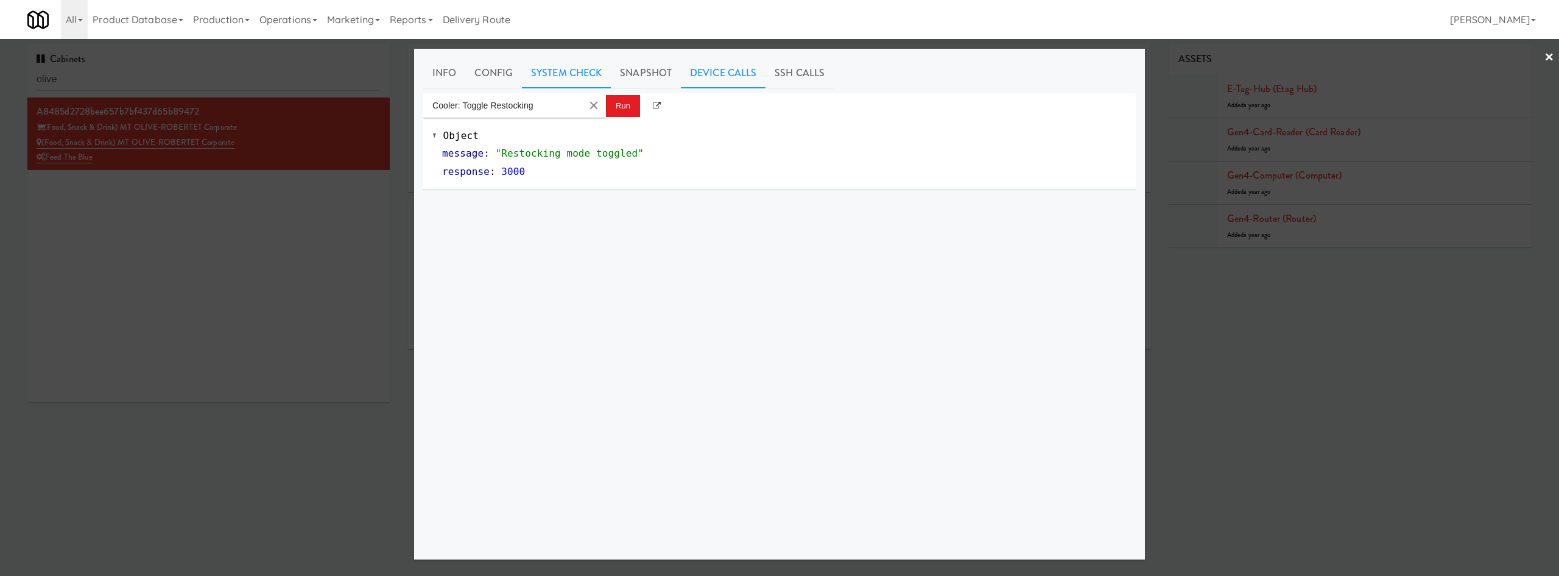
click at [577, 73] on link "System Check" at bounding box center [566, 73] width 89 height 30
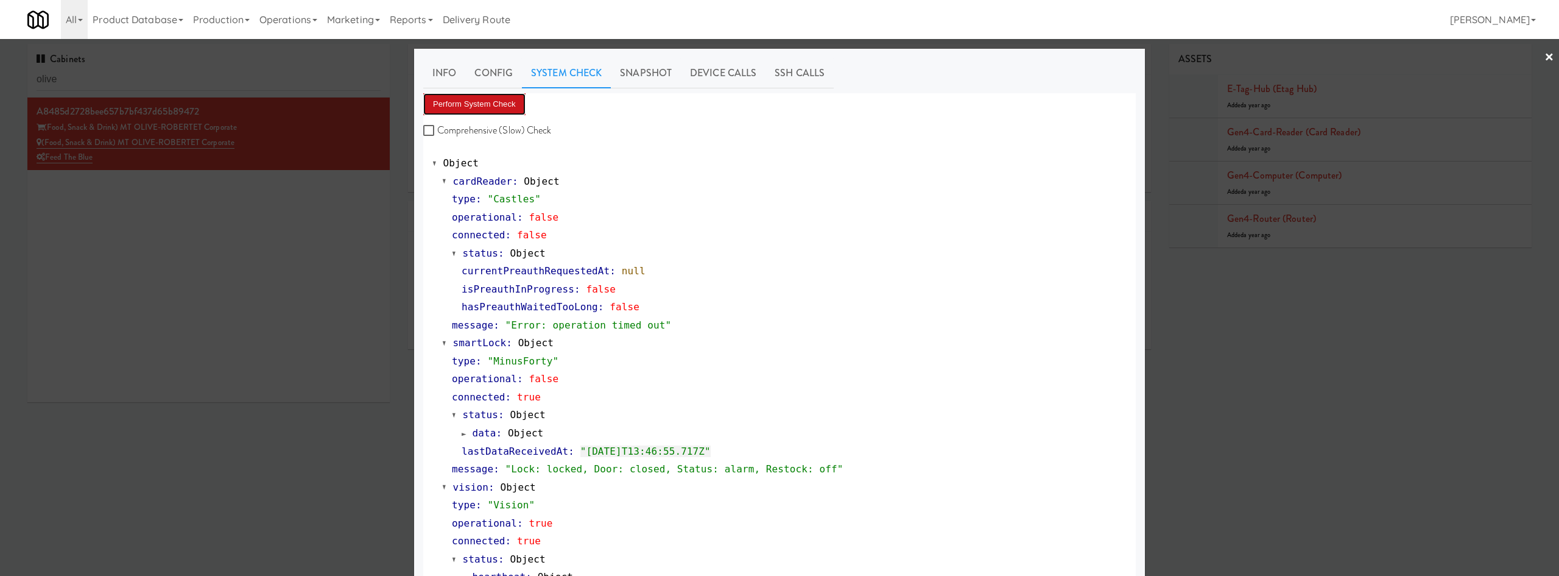
click at [497, 111] on button "Perform System Check" at bounding box center [474, 104] width 102 height 22
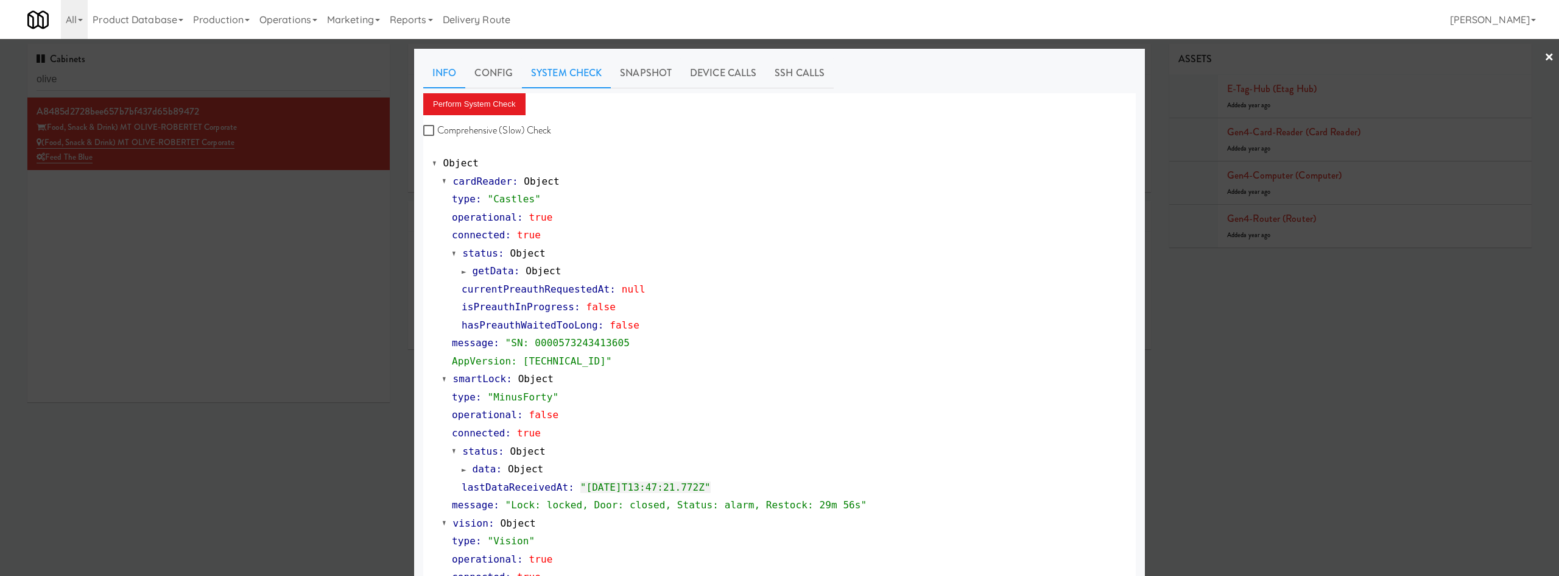
click at [444, 76] on link "Info" at bounding box center [444, 73] width 42 height 30
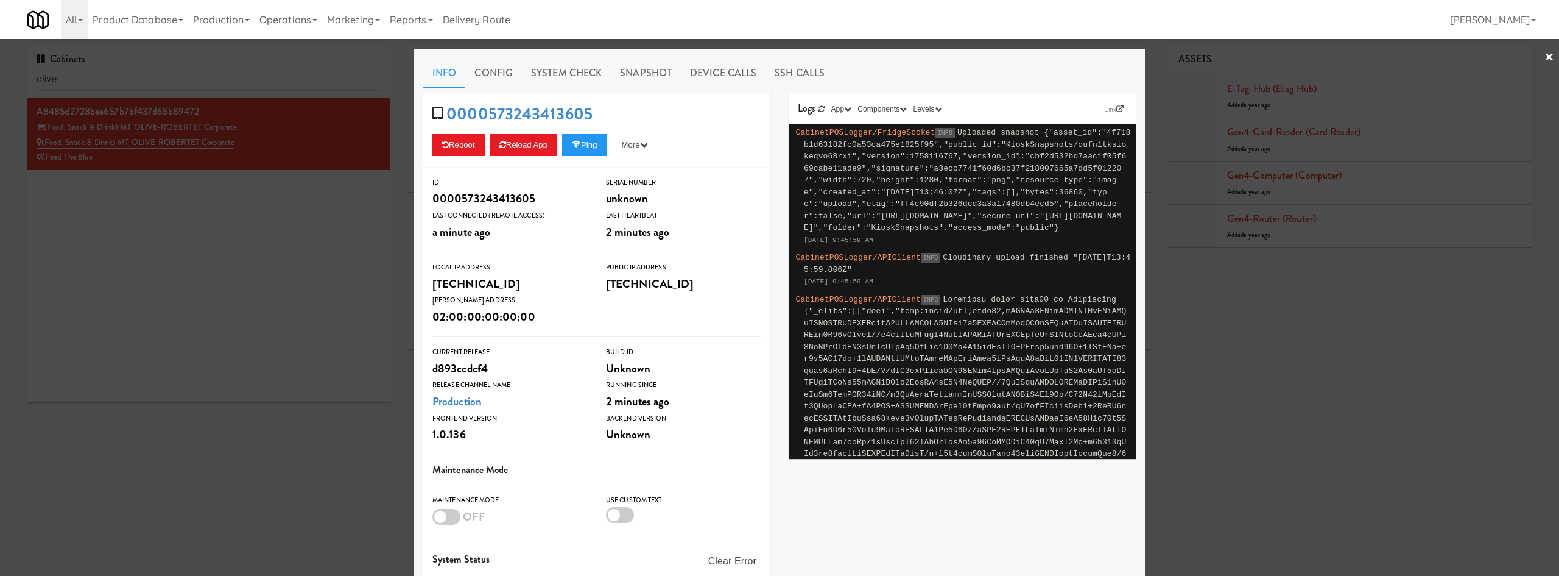
drag, startPoint x: 301, startPoint y: 479, endPoint x: 315, endPoint y: 453, distance: 29.2
click at [301, 479] on div at bounding box center [779, 288] width 1559 height 576
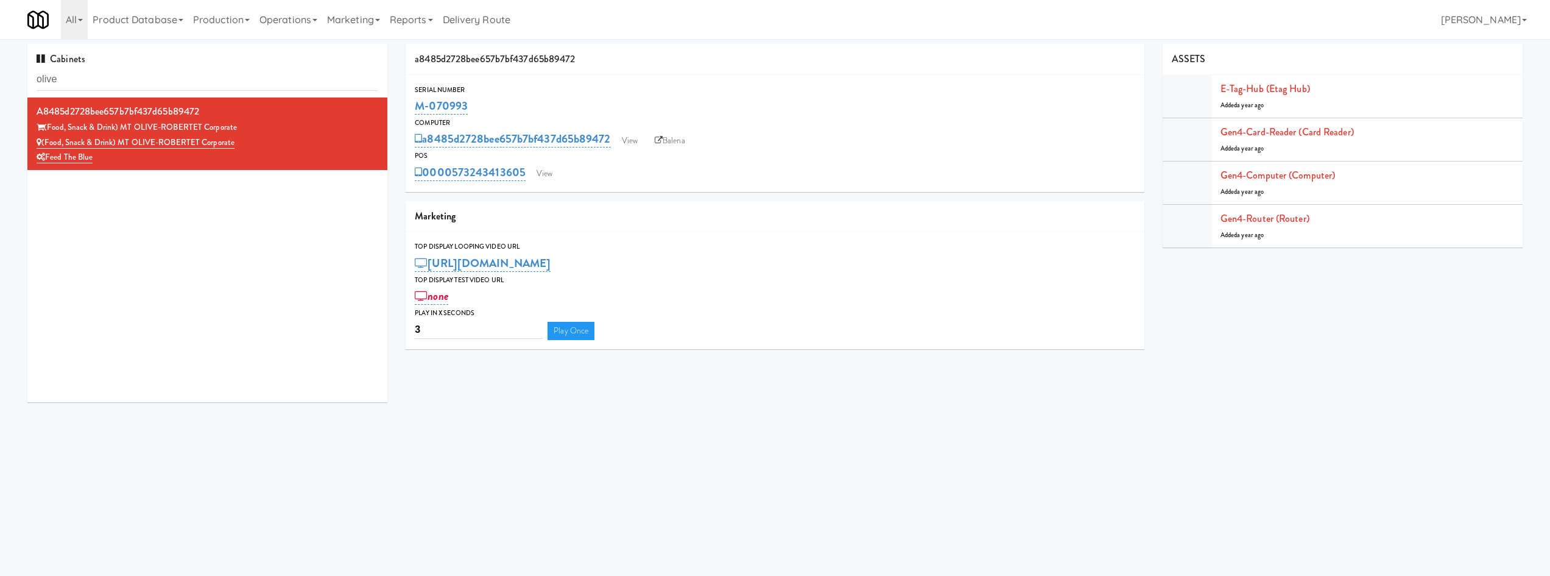
drag, startPoint x: 496, startPoint y: 105, endPoint x: 408, endPoint y: 105, distance: 87.7
click at [408, 105] on div "Serial Number M-070993" at bounding box center [775, 100] width 738 height 33
copy link "M-070993"
click at [638, 141] on link "View" at bounding box center [630, 141] width 28 height 18
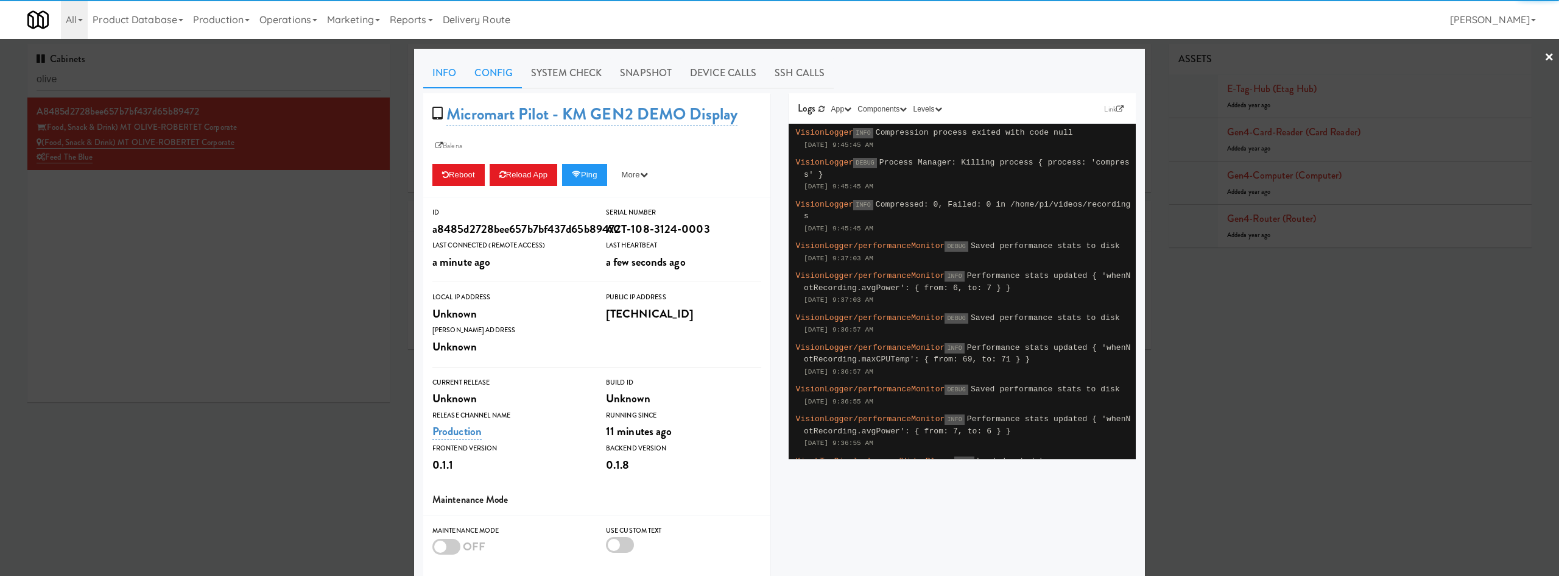
drag, startPoint x: 538, startPoint y: 66, endPoint x: 509, endPoint y: 87, distance: 36.2
click at [538, 66] on link "System Check" at bounding box center [566, 73] width 89 height 30
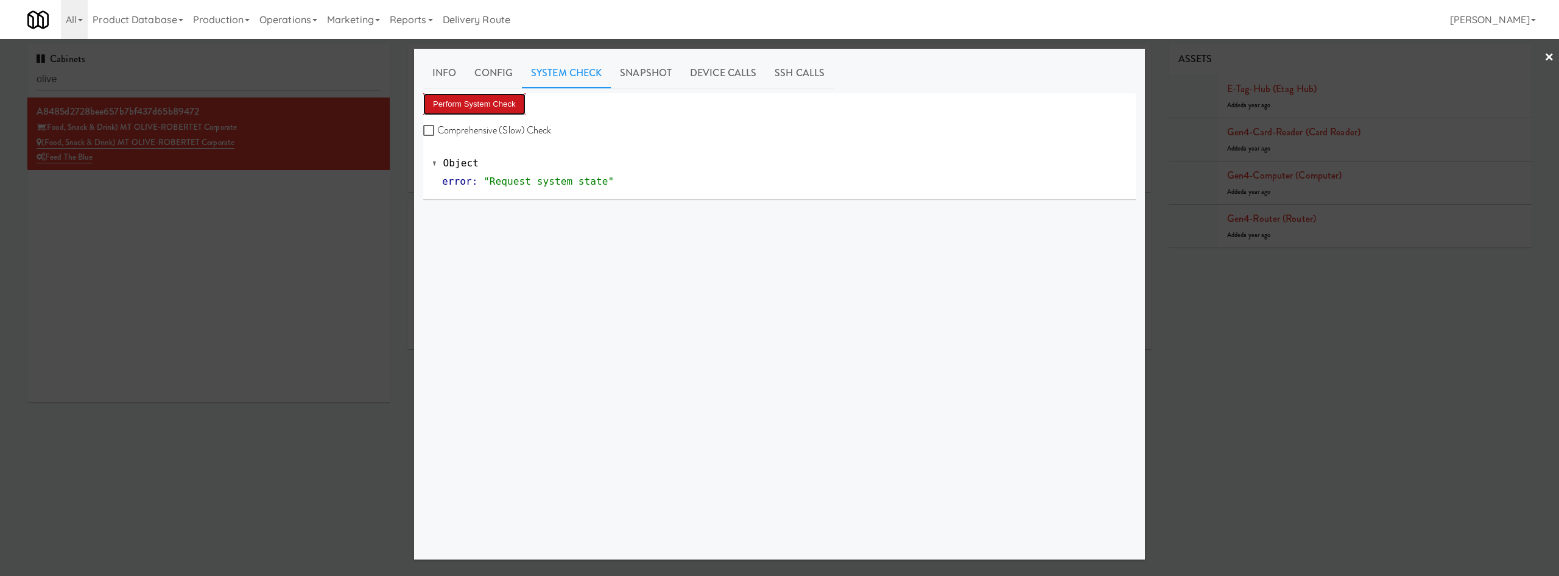
click at [464, 102] on button "Perform System Check" at bounding box center [474, 104] width 102 height 22
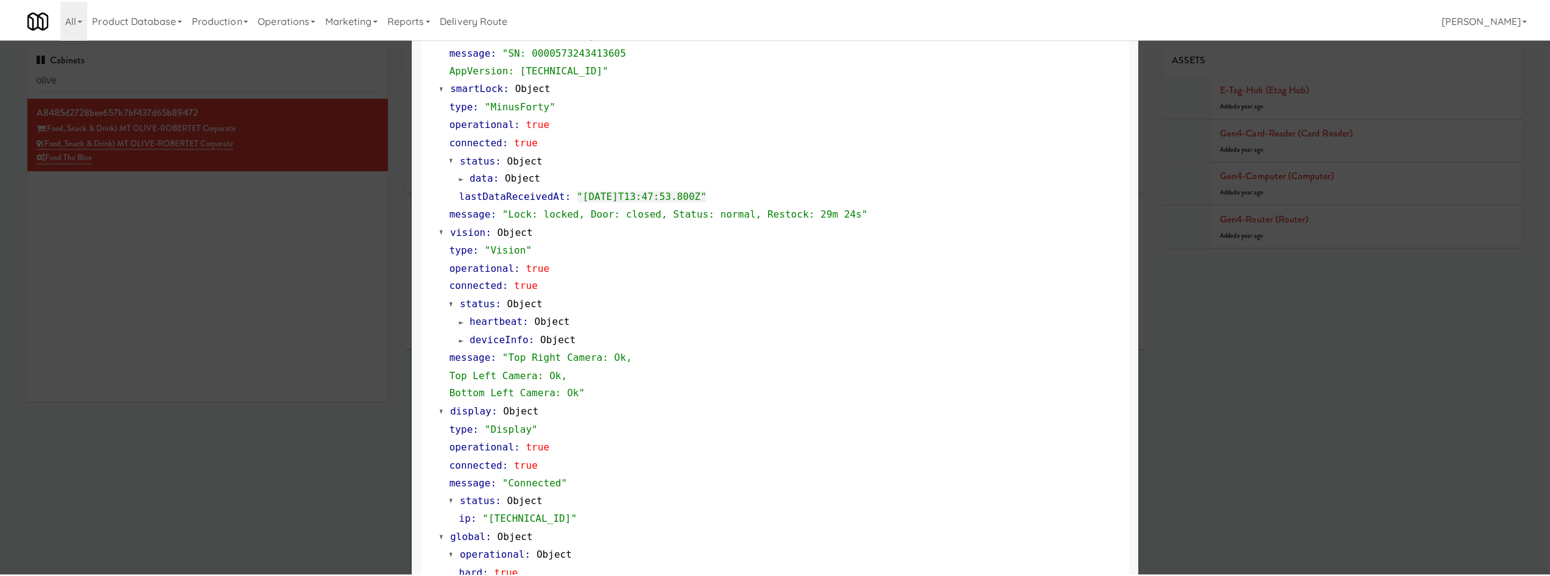
scroll to position [370, 0]
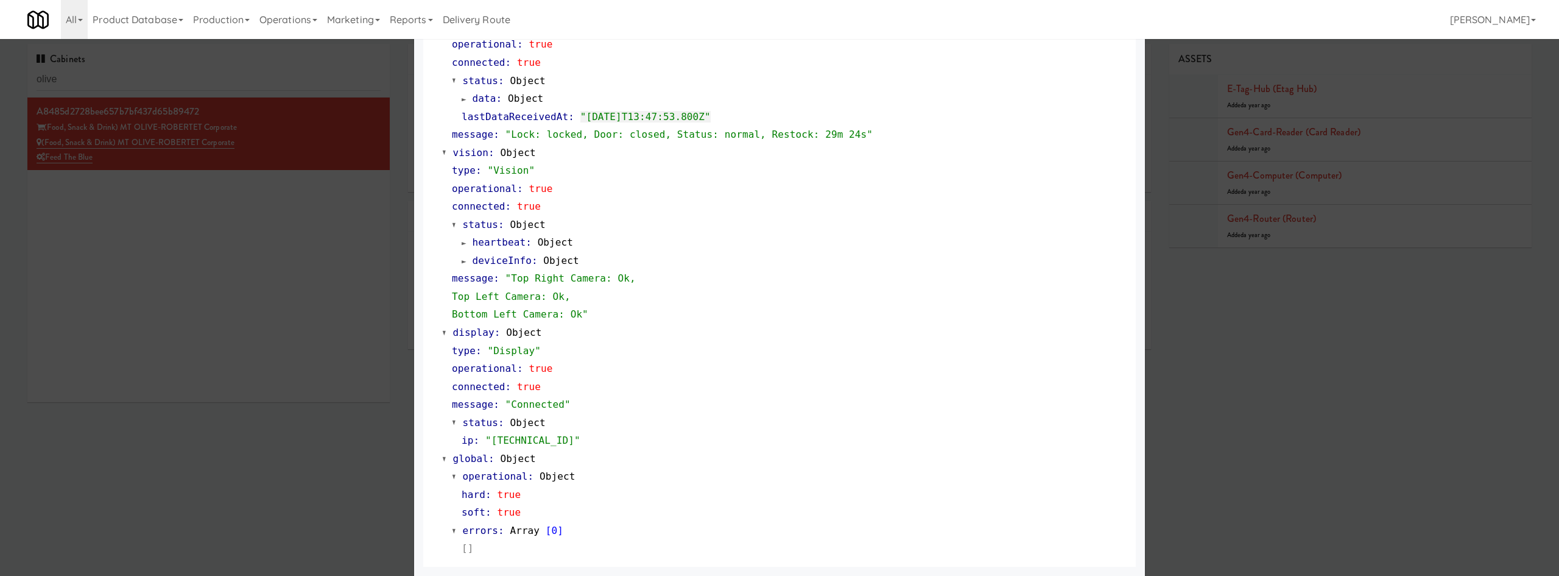
drag, startPoint x: 261, startPoint y: 486, endPoint x: 270, endPoint y: 478, distance: 12.5
click at [270, 478] on div at bounding box center [779, 288] width 1559 height 576
